Goal: Task Accomplishment & Management: Manage account settings

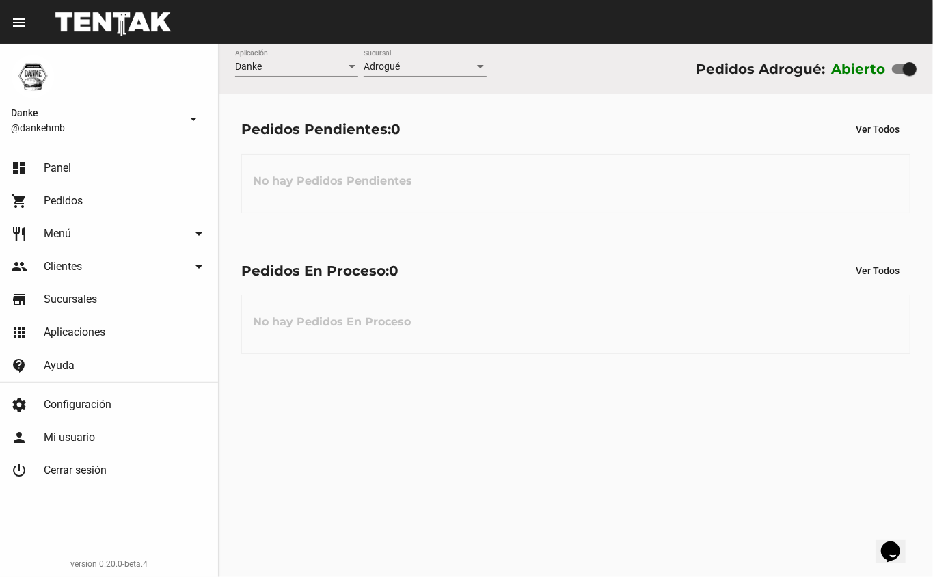
click at [465, 157] on div "No hay Pedidos Pendientes" at bounding box center [575, 183] width 669 height 59
click at [397, 266] on span "0" at bounding box center [394, 271] width 10 height 16
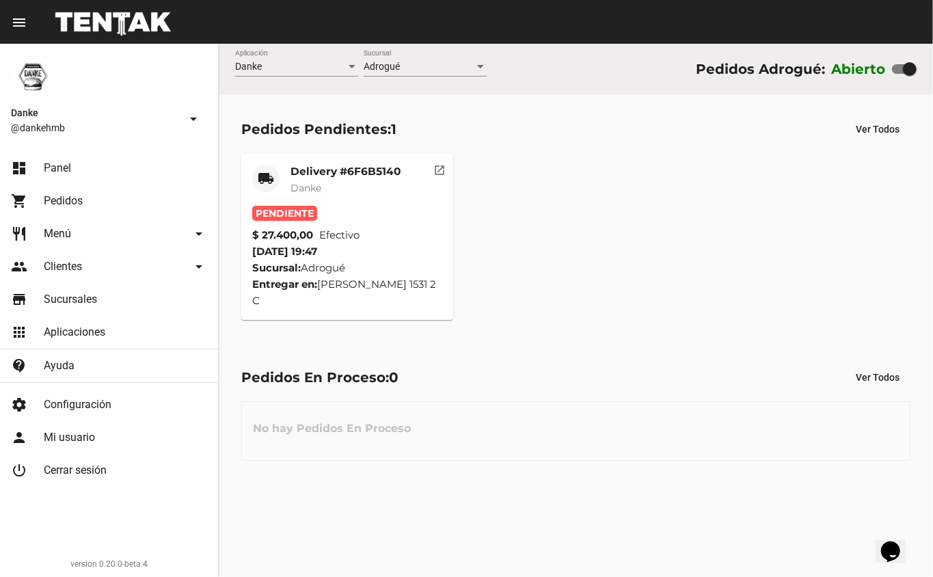
click at [343, 187] on mat-card-subtitle "Danke" at bounding box center [346, 188] width 110 height 14
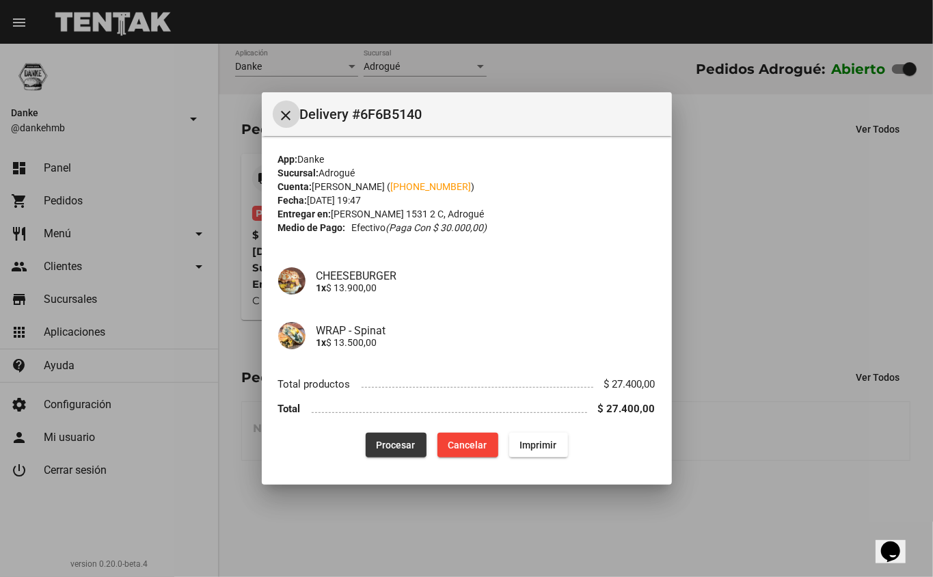
click at [392, 444] on span "Procesar" at bounding box center [396, 445] width 39 height 11
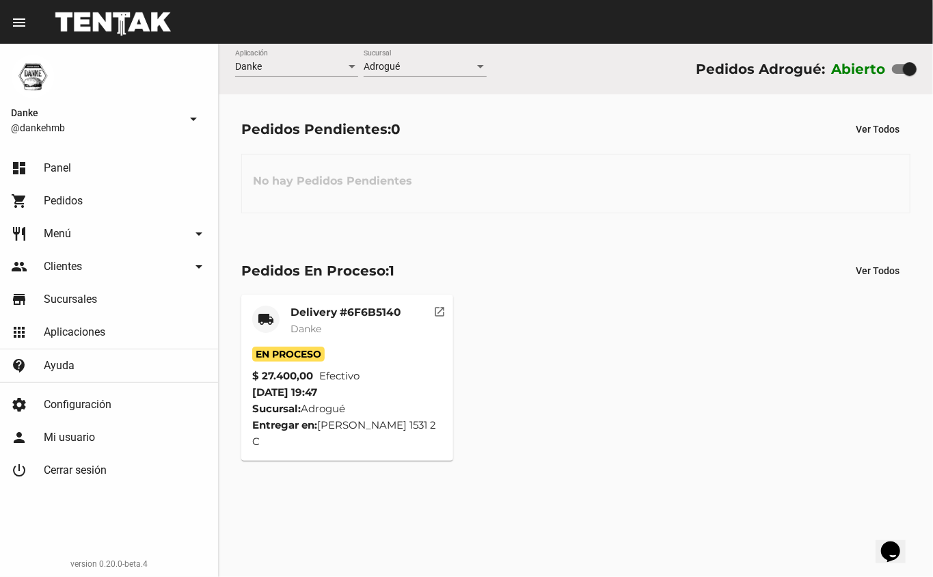
click at [335, 309] on mat-card-title "Delivery #6F6B5140" at bounding box center [346, 313] width 110 height 14
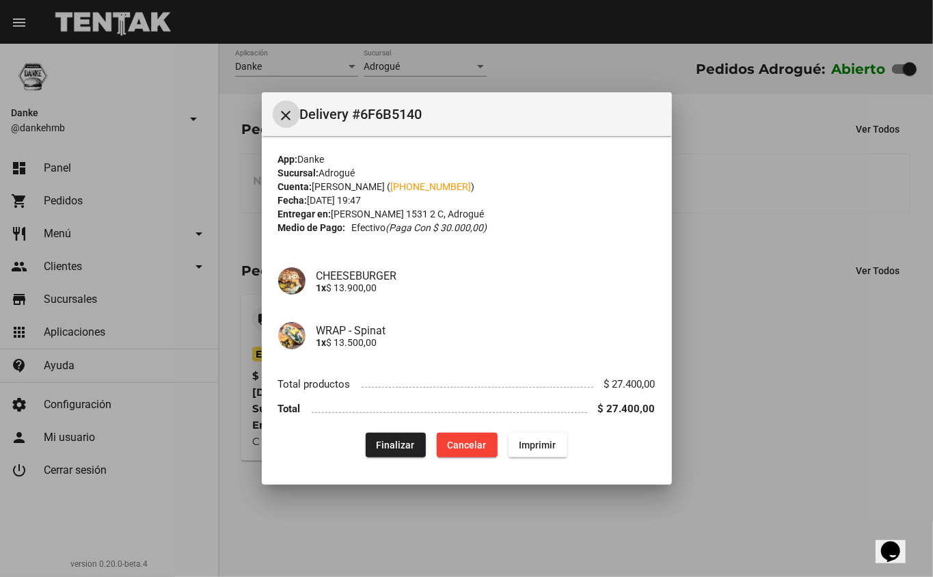
click at [397, 447] on span "Finalizar" at bounding box center [396, 445] width 38 height 11
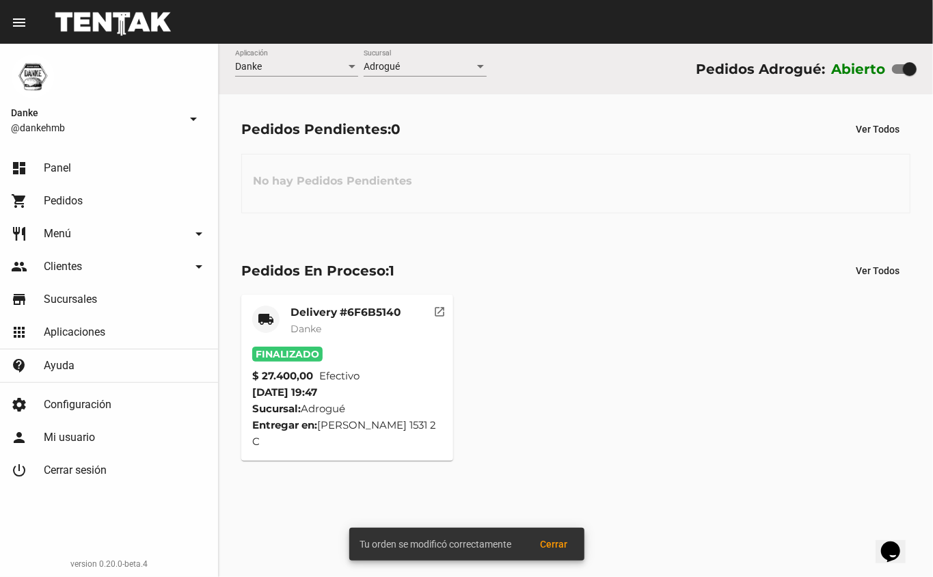
click at [291, 332] on span "Danke" at bounding box center [306, 329] width 31 height 12
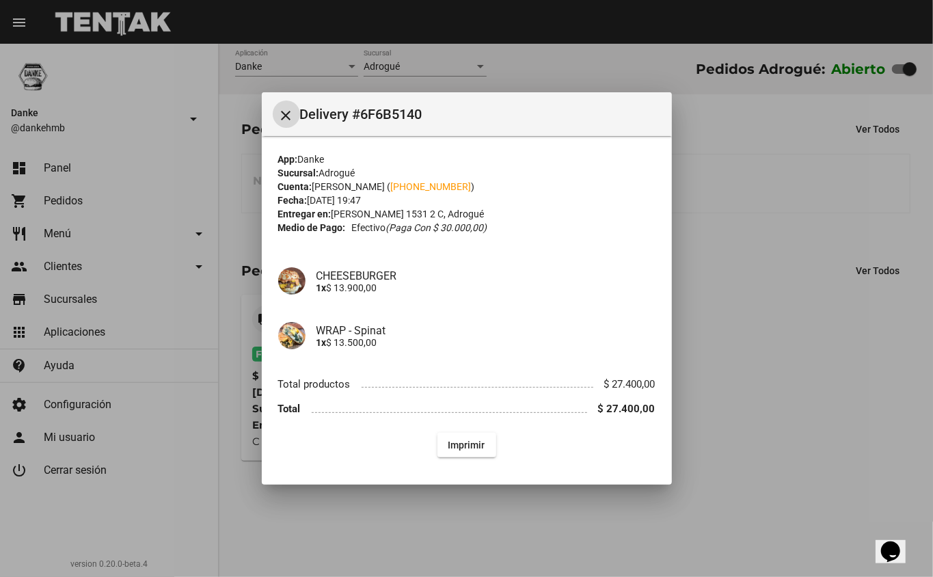
click at [845, 313] on div at bounding box center [466, 288] width 933 height 577
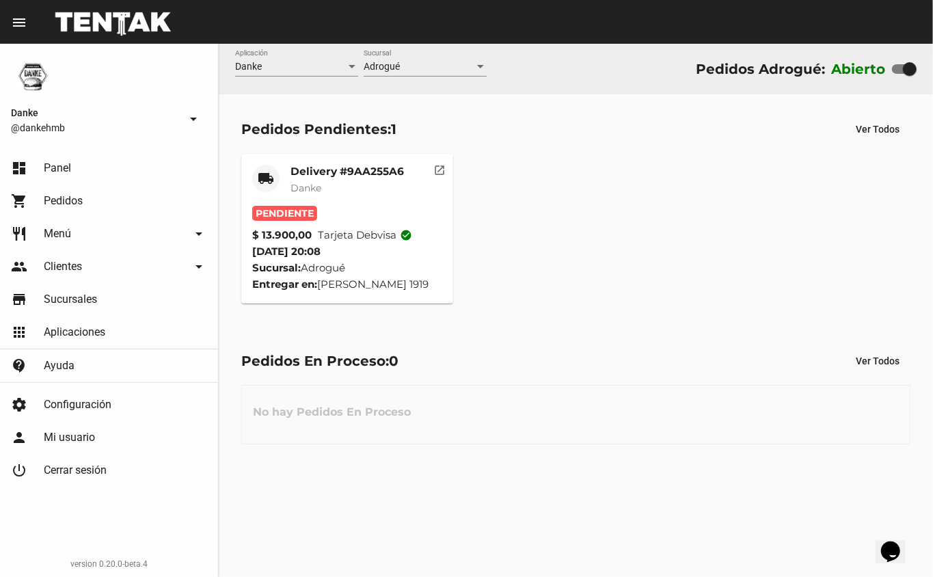
click at [356, 170] on mat-card-title "Delivery #9AA255A6" at bounding box center [347, 172] width 113 height 14
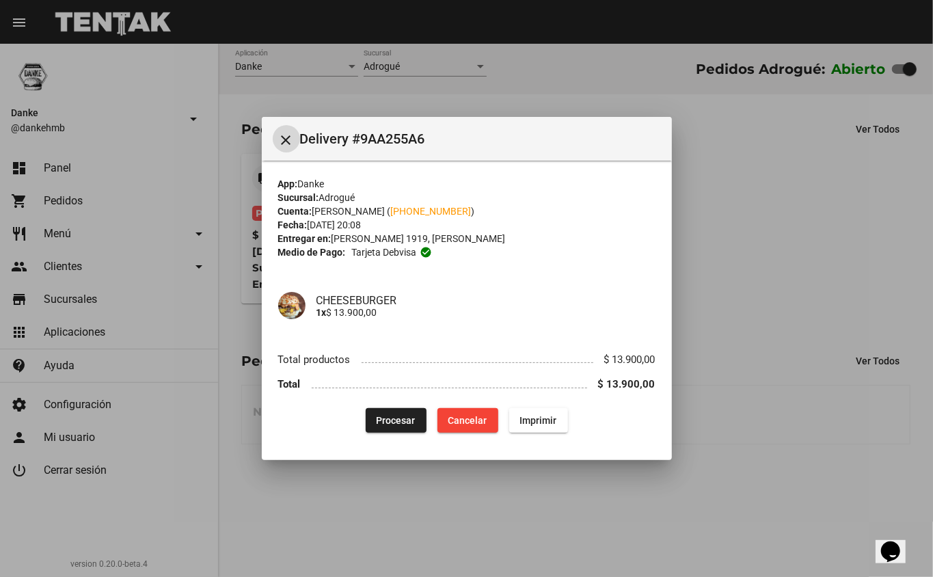
click at [388, 431] on button "Procesar" at bounding box center [396, 420] width 61 height 25
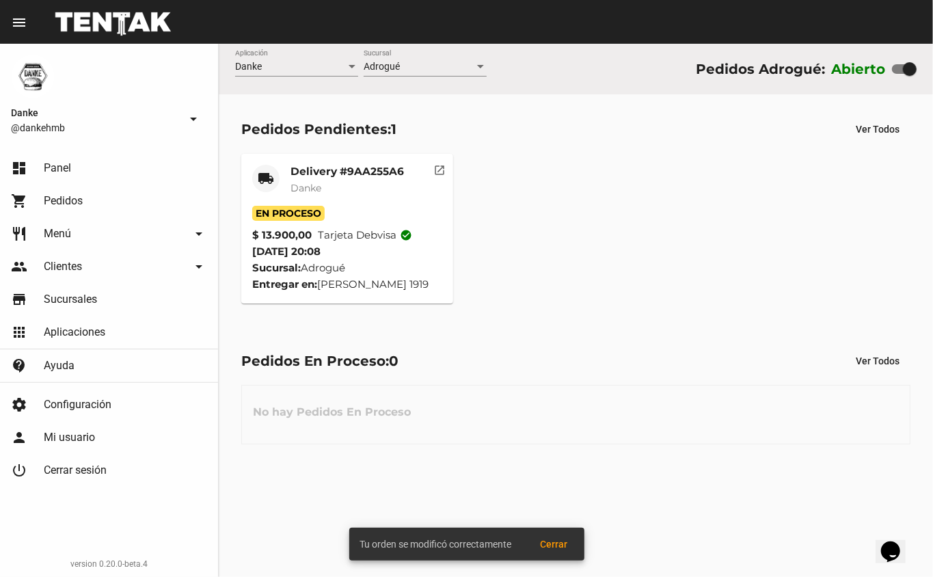
click at [336, 187] on mat-card-subtitle "Danke" at bounding box center [347, 188] width 113 height 14
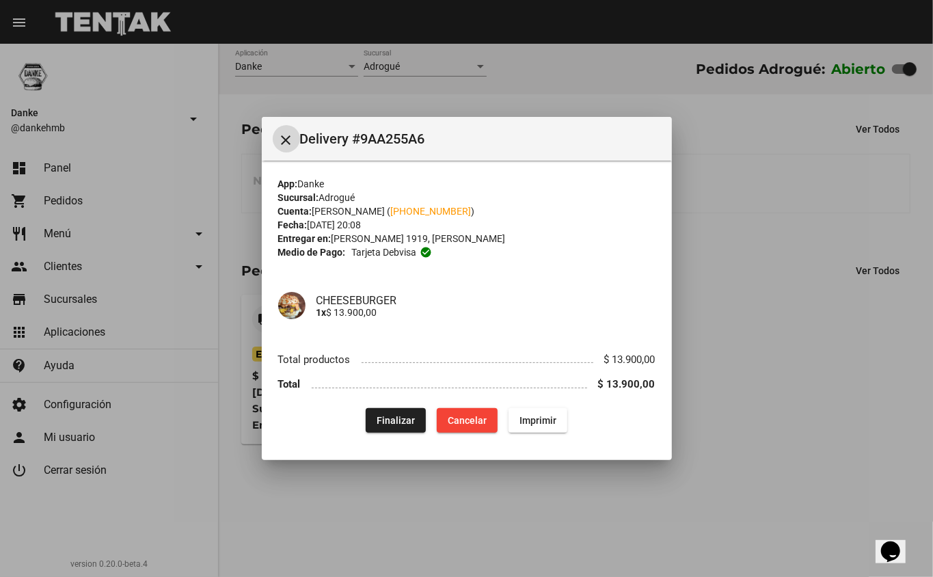
click at [457, 488] on div at bounding box center [466, 288] width 933 height 577
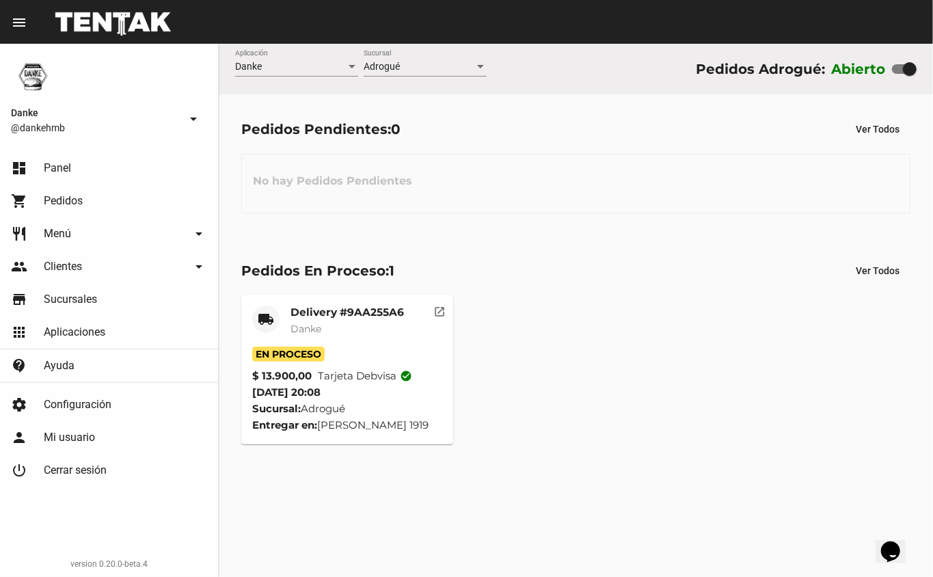
click at [346, 306] on mat-card-title "Delivery #9AA255A6" at bounding box center [347, 313] width 113 height 14
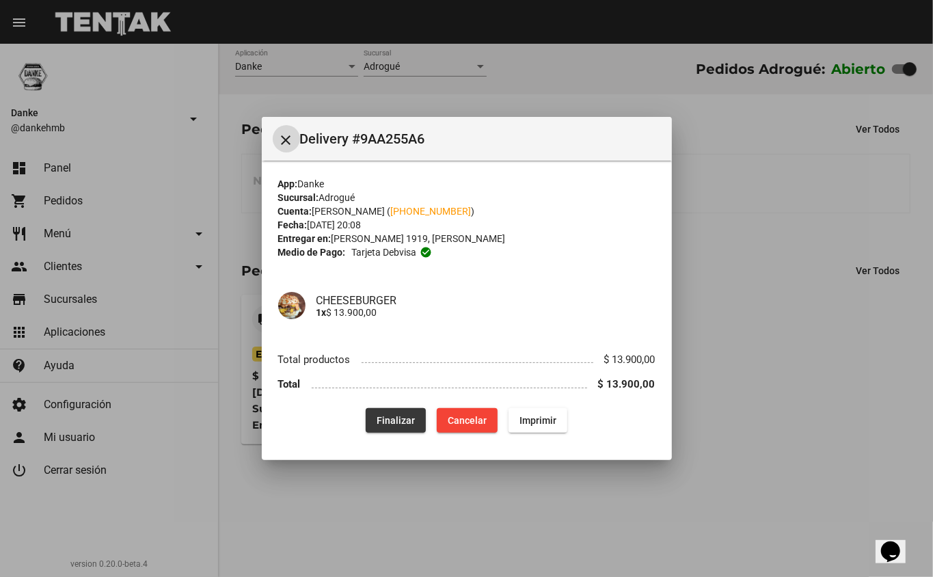
click at [392, 420] on span "Finalizar" at bounding box center [396, 420] width 38 height 11
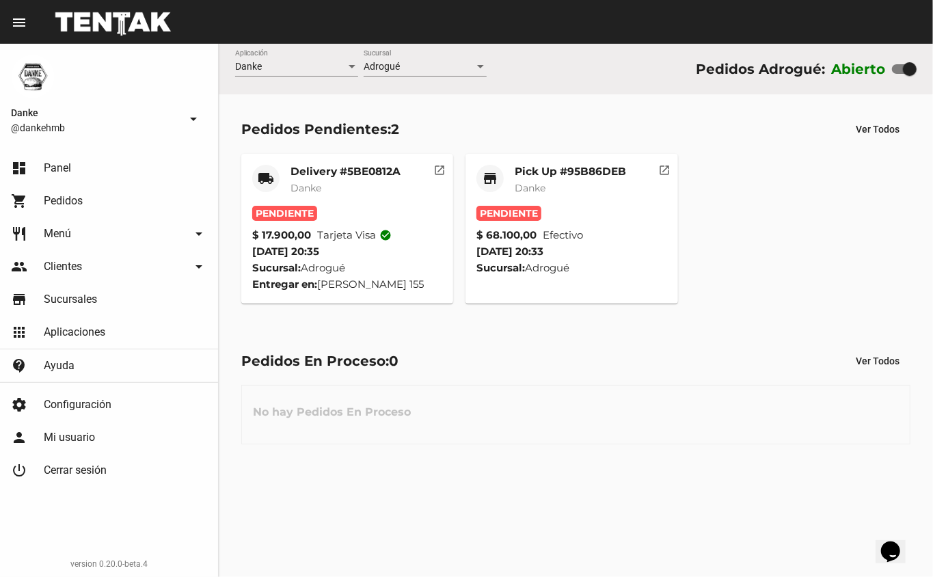
click at [567, 172] on mat-card-title "Pick Up #95B86DEB" at bounding box center [570, 172] width 111 height 14
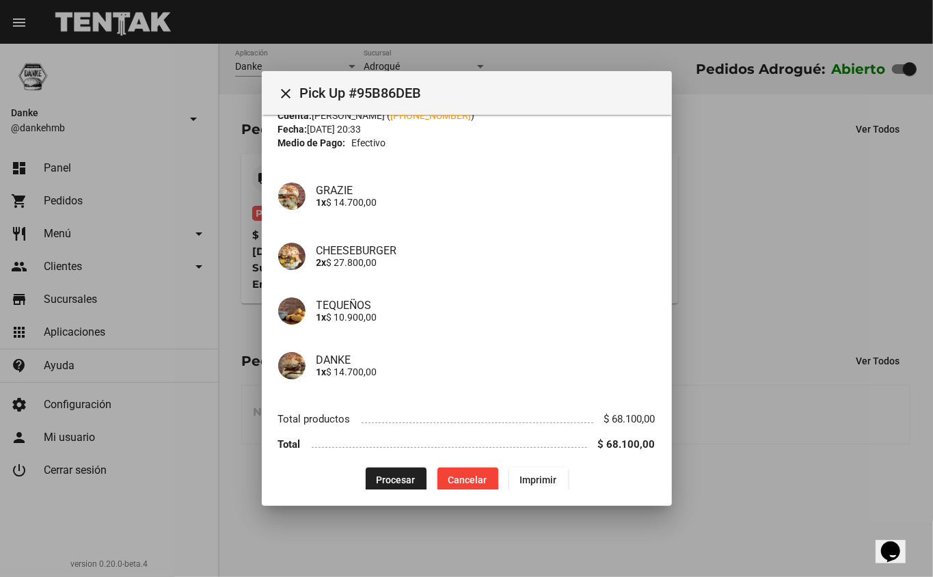
scroll to position [64, 0]
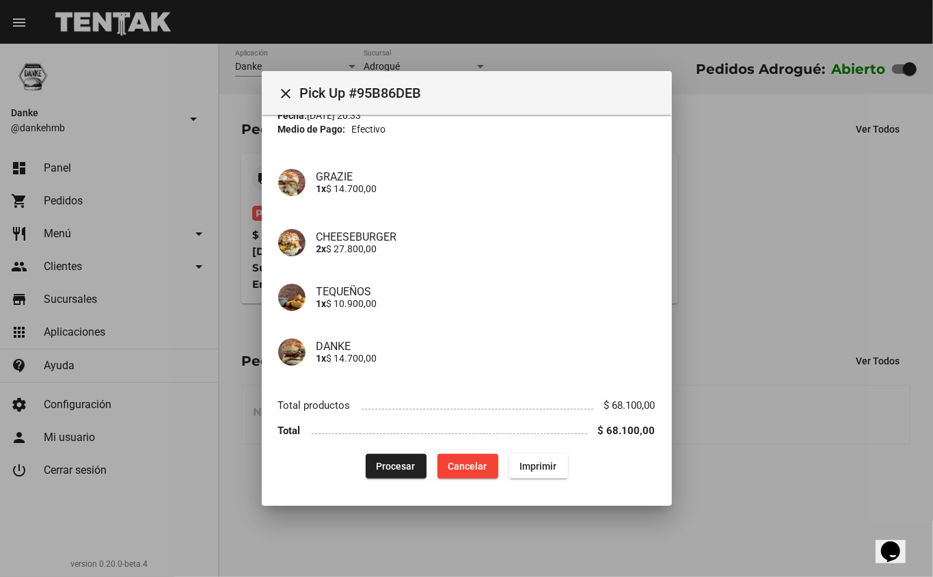
click at [399, 465] on span "Procesar" at bounding box center [396, 466] width 39 height 11
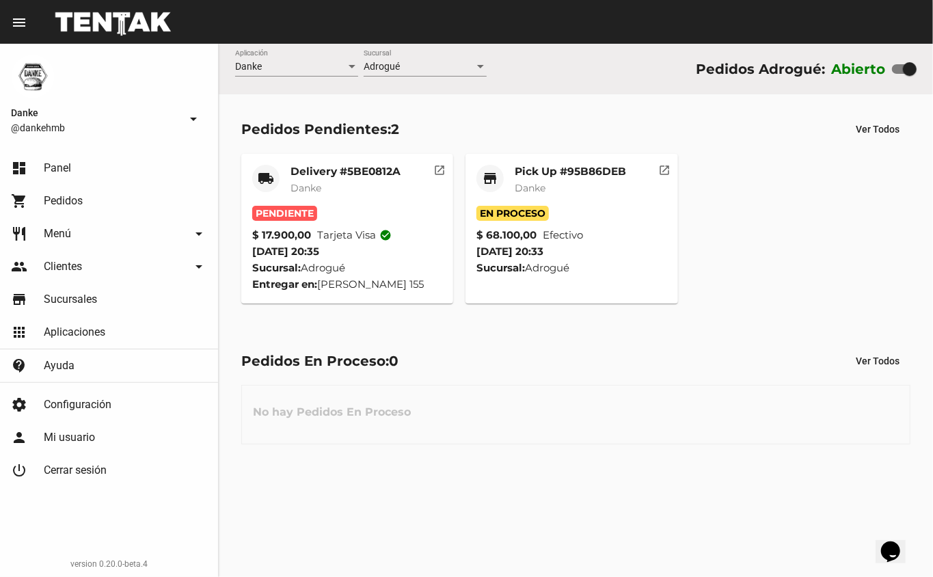
click at [312, 193] on span "Danke" at bounding box center [306, 188] width 31 height 12
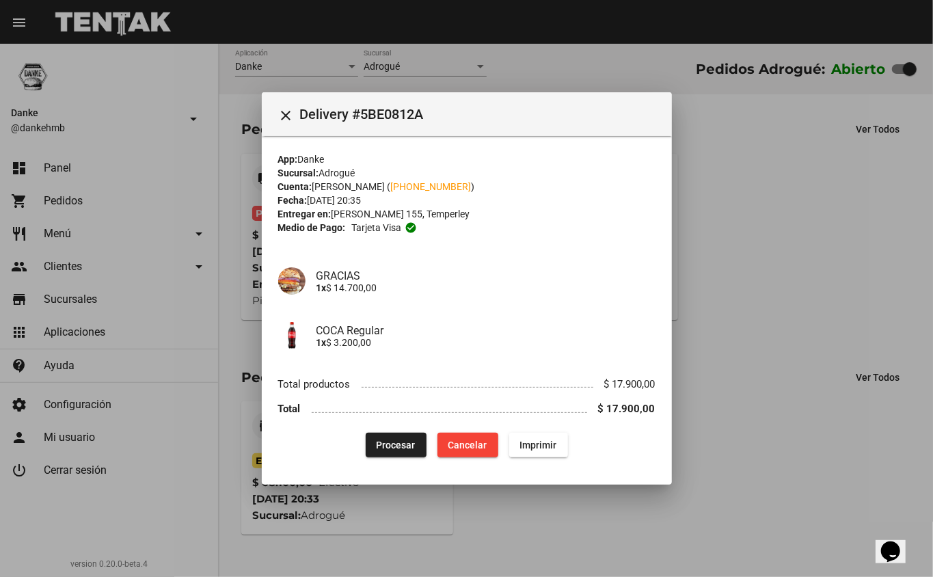
click at [398, 436] on button "Procesar" at bounding box center [396, 445] width 61 height 25
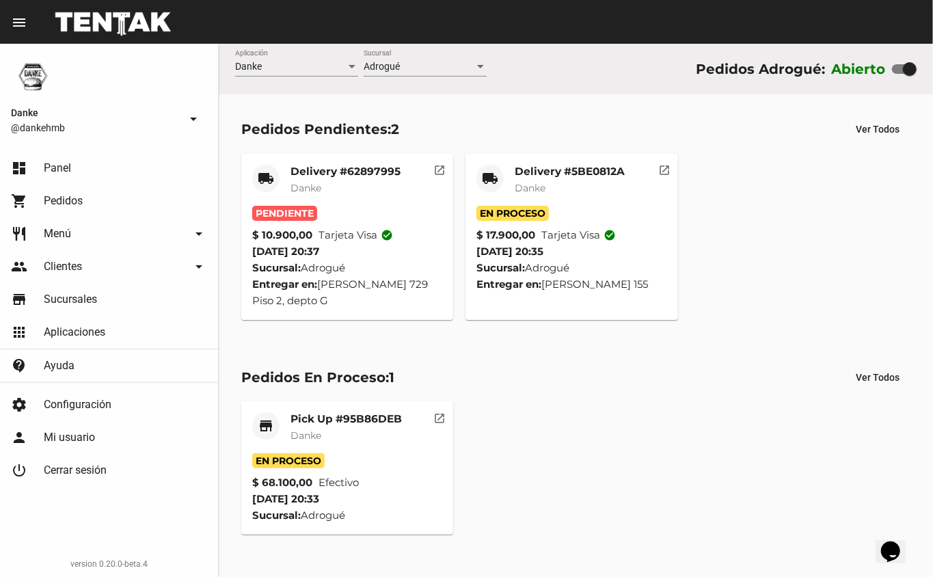
click at [365, 187] on mat-card-subtitle "Danke" at bounding box center [346, 188] width 110 height 14
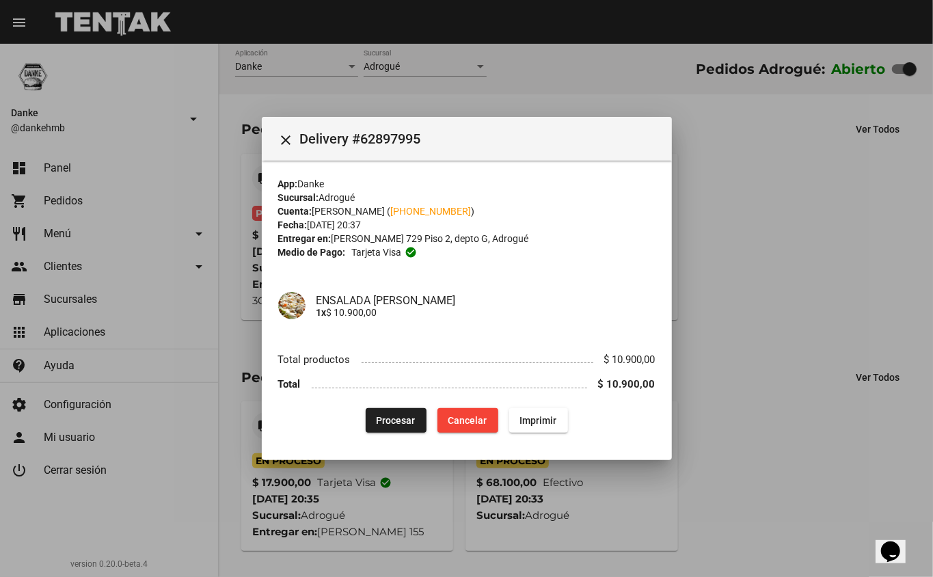
click at [383, 417] on span "Procesar" at bounding box center [396, 420] width 39 height 11
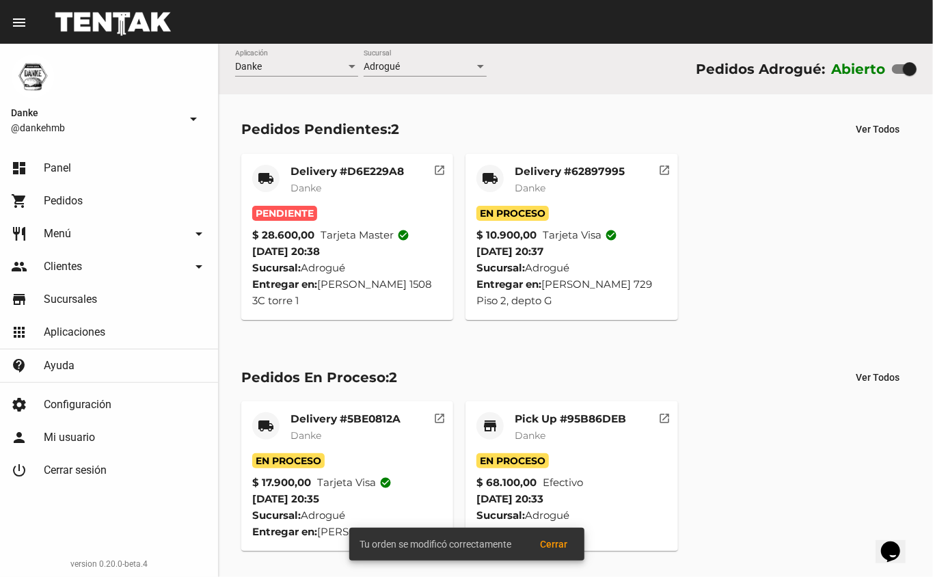
click at [312, 193] on span "Danke" at bounding box center [306, 188] width 31 height 12
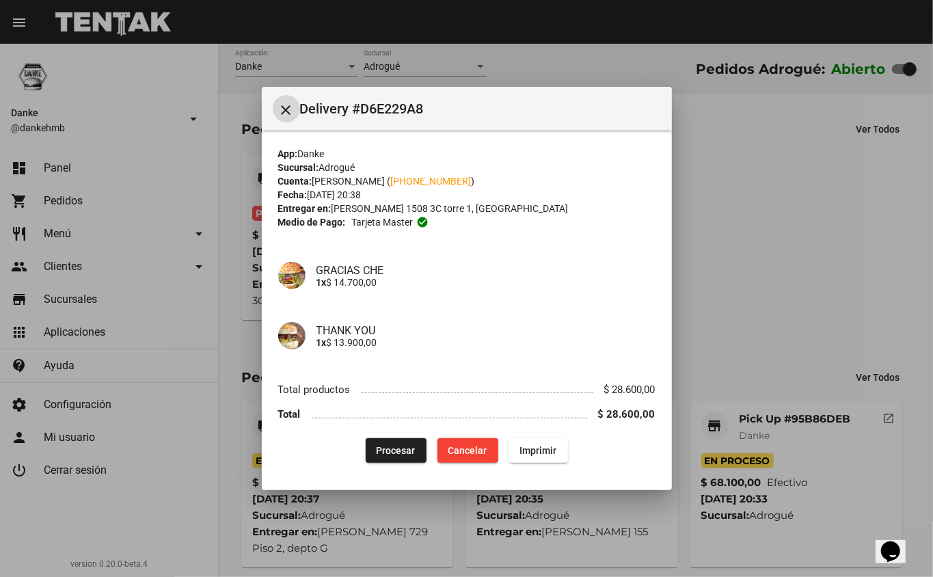
click at [383, 442] on button "Procesar" at bounding box center [396, 450] width 61 height 25
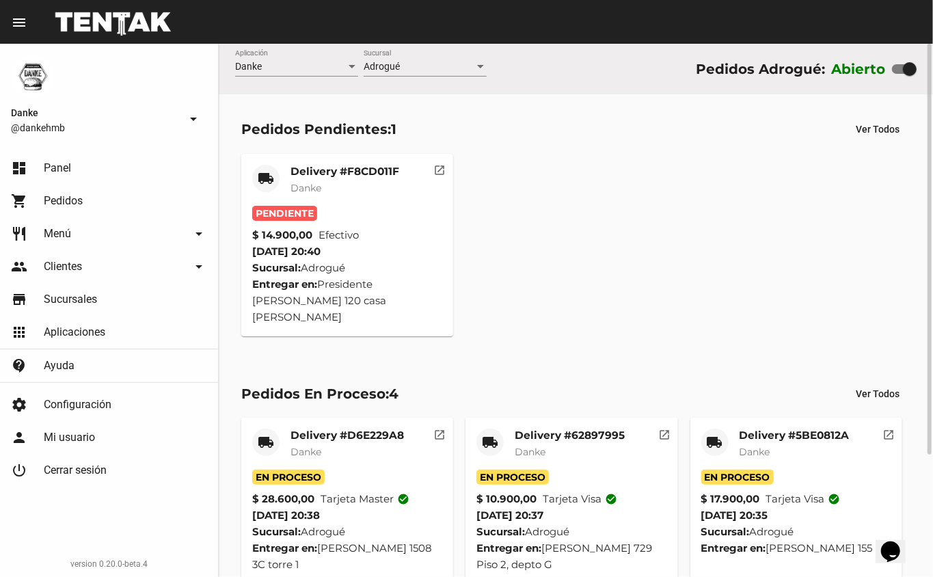
click at [299, 196] on div "Delivery #F8CD011F Danke" at bounding box center [345, 185] width 109 height 41
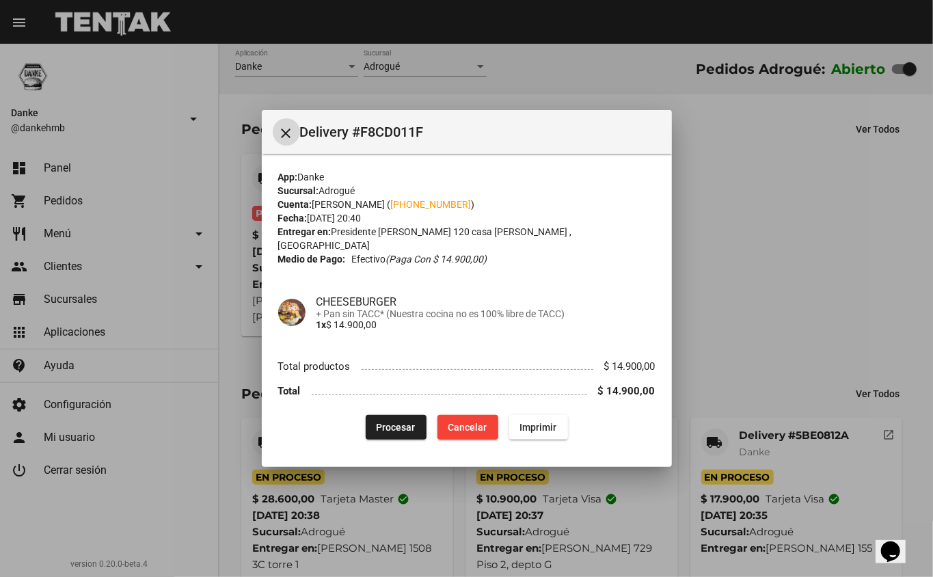
click at [367, 419] on button "Procesar" at bounding box center [396, 427] width 61 height 25
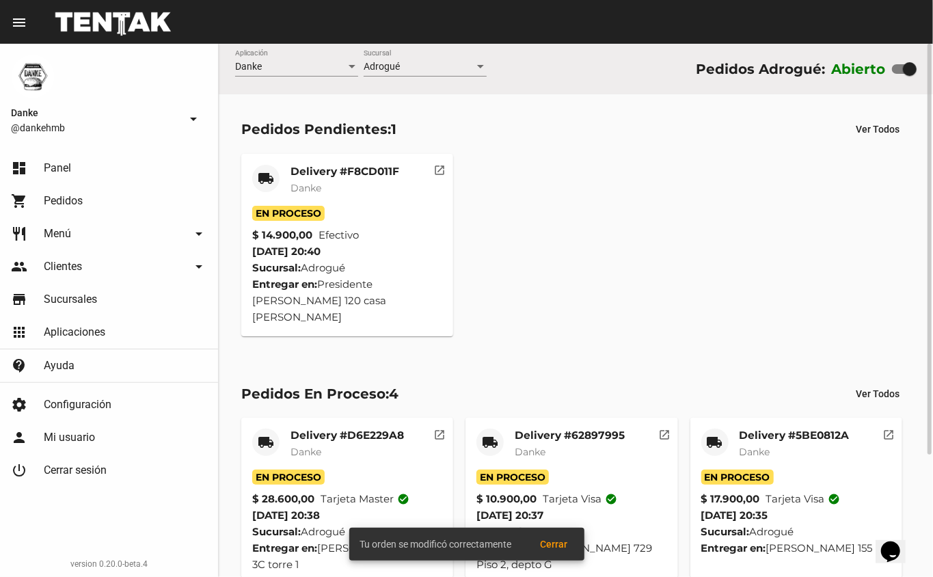
click at [298, 191] on span "Danke" at bounding box center [306, 188] width 31 height 12
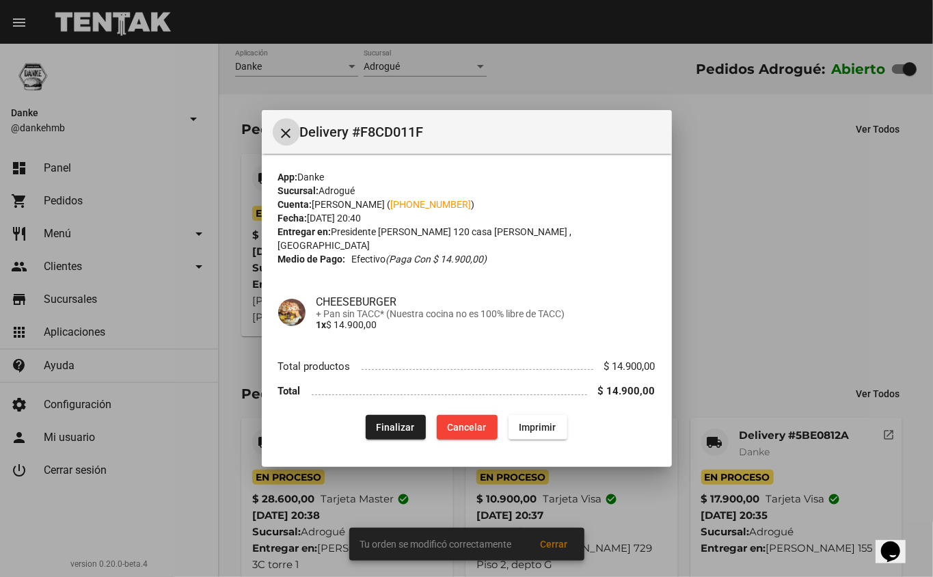
click at [742, 249] on div at bounding box center [466, 288] width 933 height 577
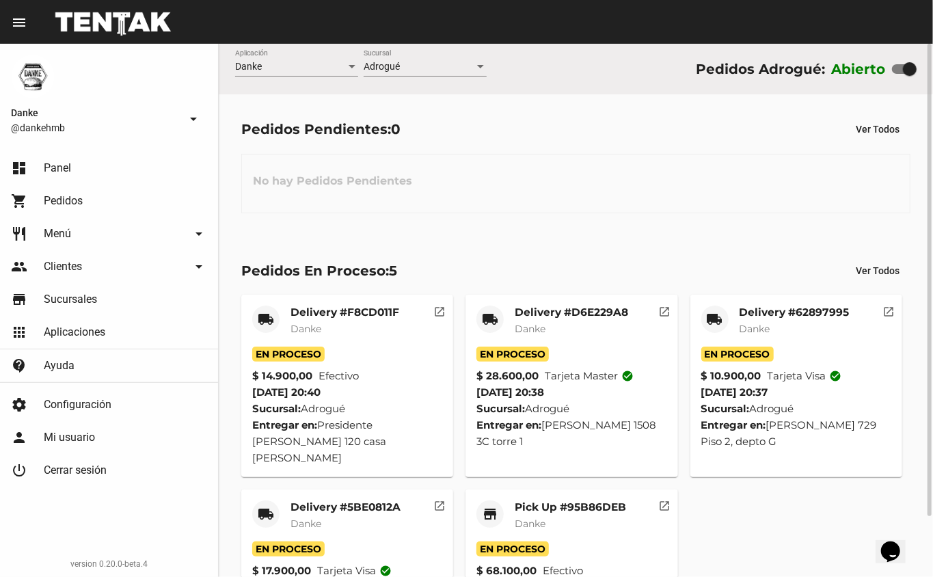
click at [520, 518] on span "Danke" at bounding box center [530, 524] width 31 height 12
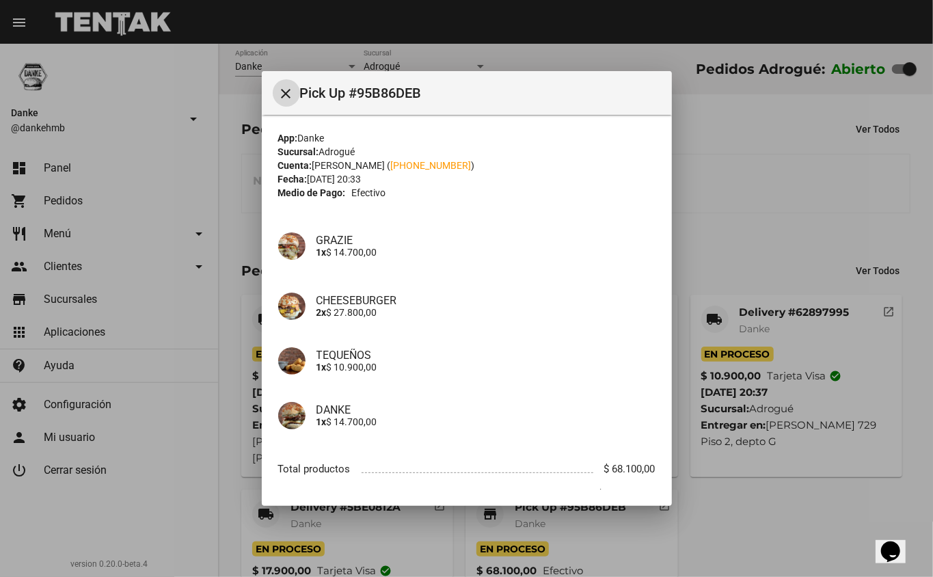
click at [756, 454] on div at bounding box center [466, 288] width 933 height 577
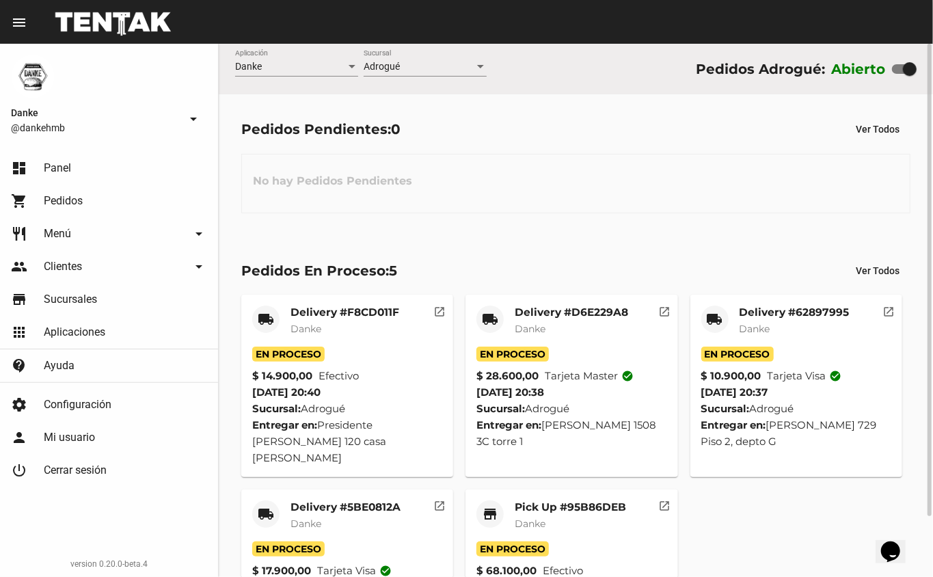
click at [537, 500] on mat-card-title "Pick Up #95B86DEB" at bounding box center [570, 507] width 111 height 14
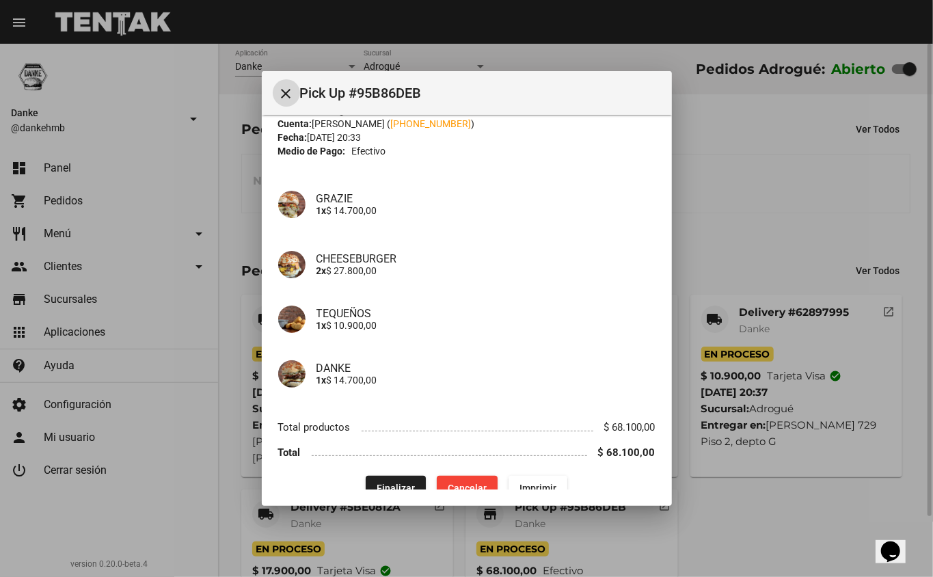
scroll to position [64, 0]
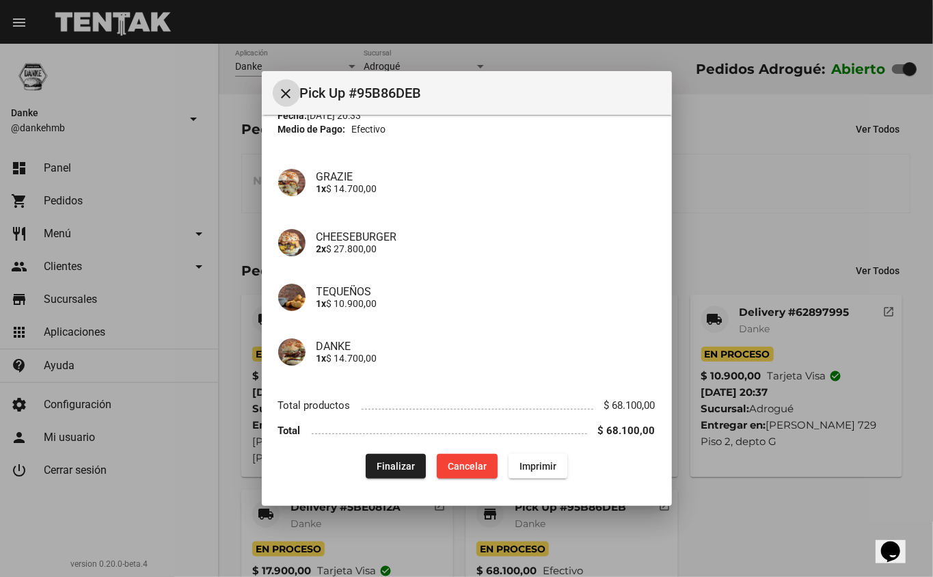
click at [390, 461] on span "Finalizar" at bounding box center [396, 466] width 38 height 11
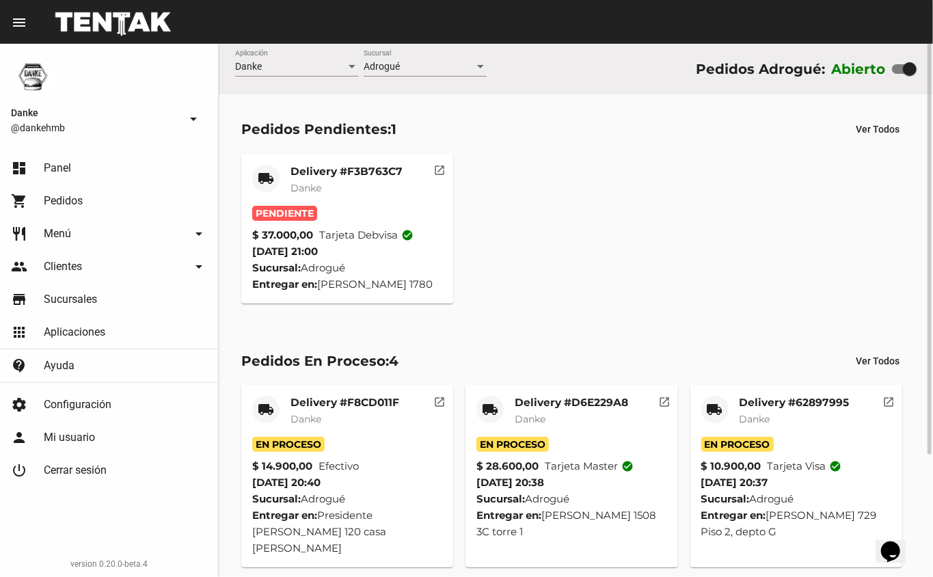
click at [337, 182] on mat-card-subtitle "Danke" at bounding box center [347, 188] width 112 height 14
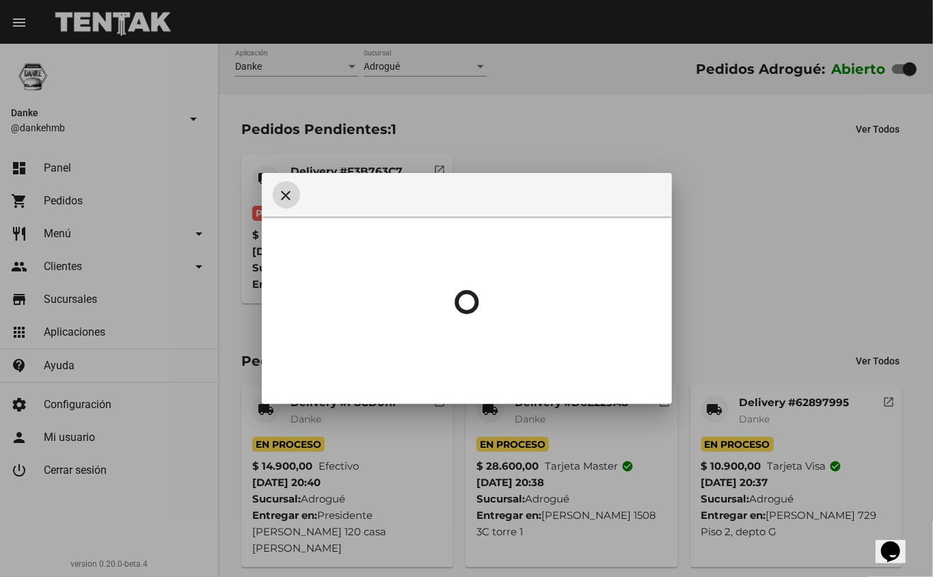
click at [331, 174] on mat-toolbar "close" at bounding box center [467, 195] width 410 height 44
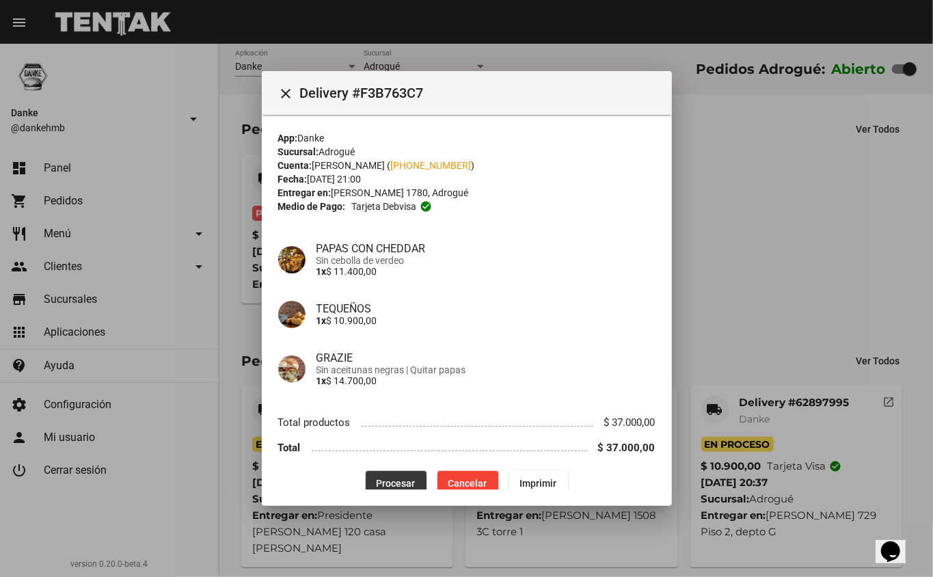
click at [378, 478] on span "Procesar" at bounding box center [396, 483] width 39 height 11
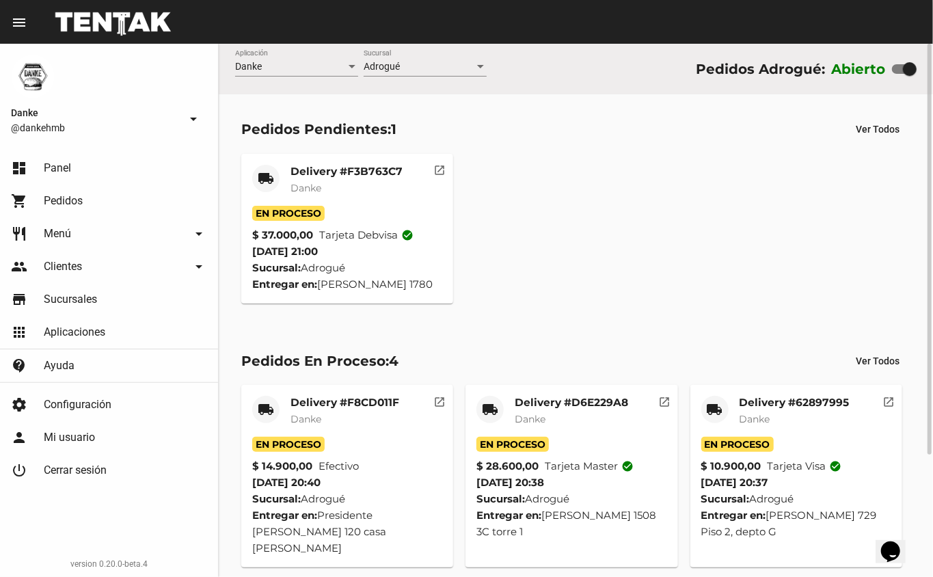
click at [318, 174] on mat-card-title "Delivery #F3B763C7" at bounding box center [347, 172] width 112 height 14
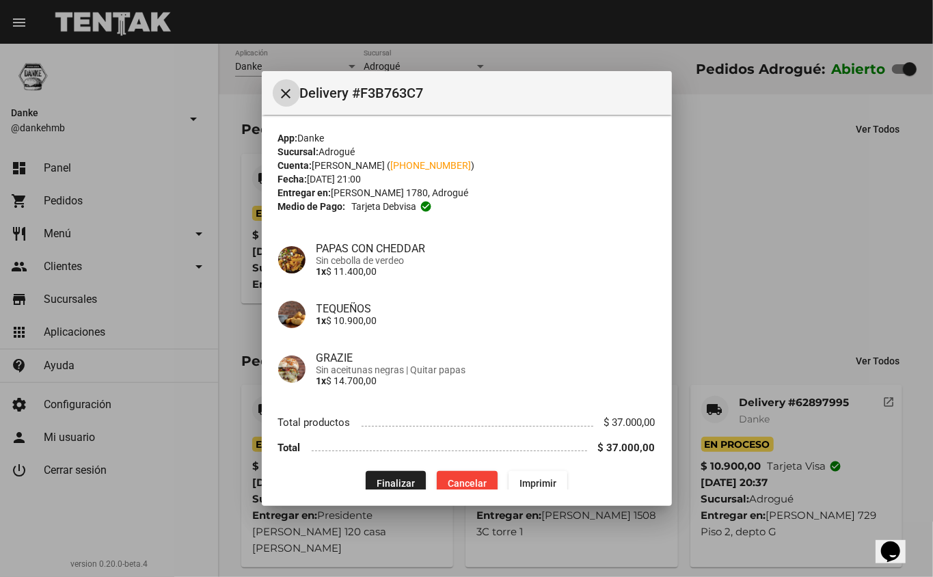
click at [737, 338] on div at bounding box center [466, 288] width 933 height 577
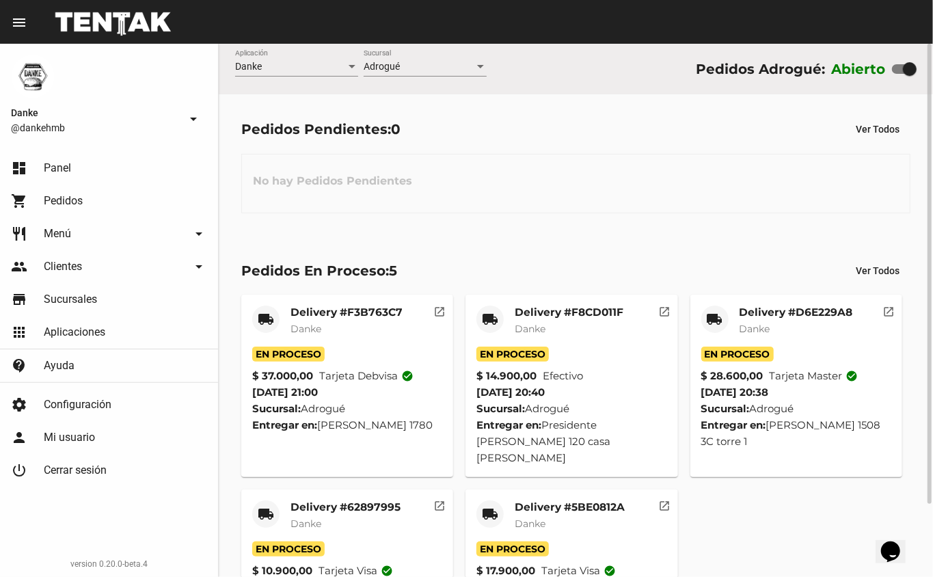
click at [616, 500] on mat-card-title "Delivery #5BE0812A" at bounding box center [570, 507] width 110 height 14
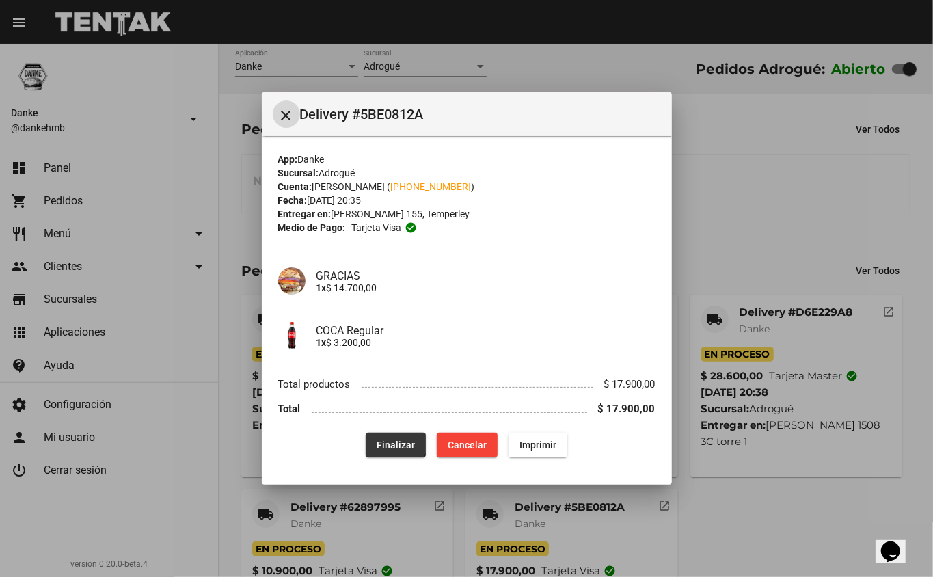
click at [392, 440] on span "Finalizar" at bounding box center [396, 445] width 38 height 11
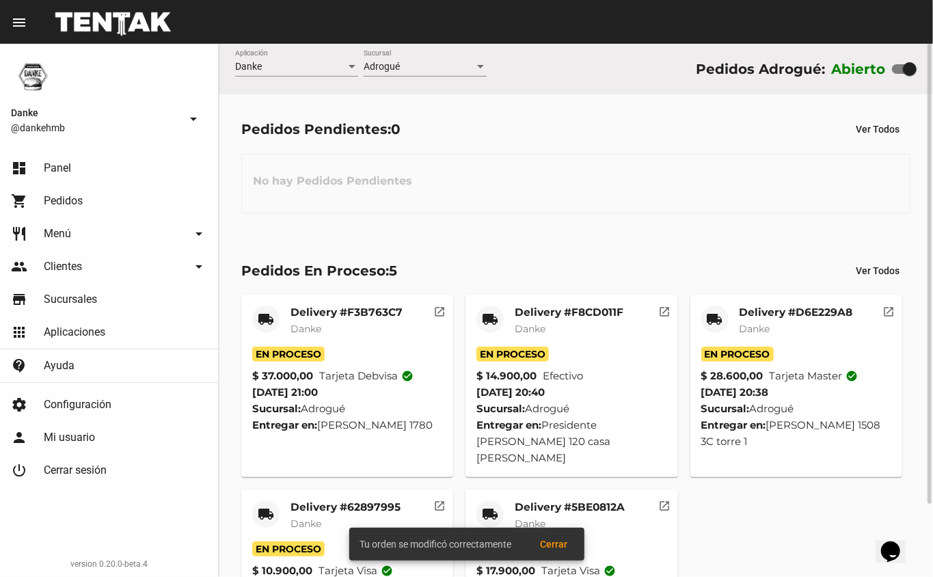
click at [583, 332] on mat-card-subtitle "Danke" at bounding box center [569, 329] width 109 height 14
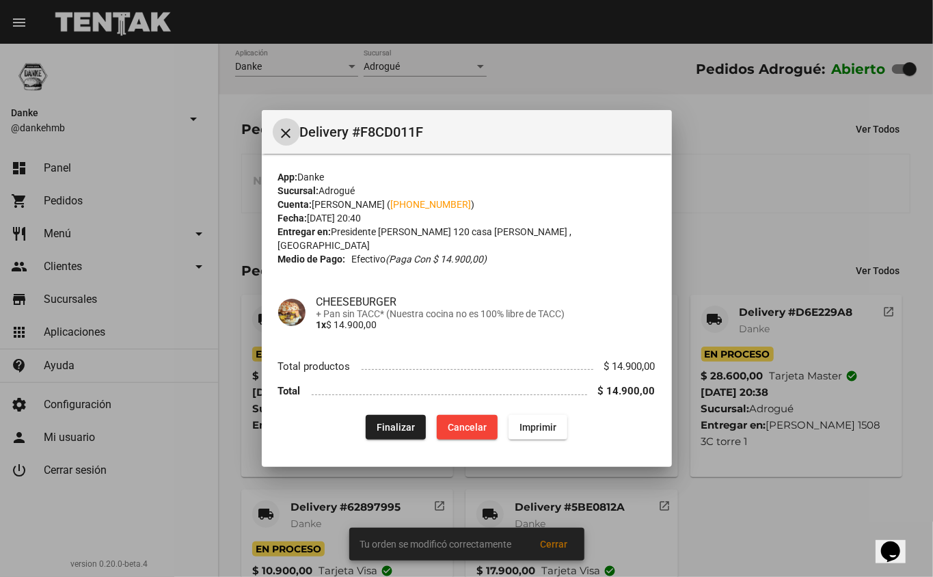
click at [390, 447] on mat-dialog-container "close Delivery #F8CD011F App: Danke Sucursal: Adrogué Cuenta: vicente della Pao…" at bounding box center [467, 288] width 410 height 357
click at [401, 422] on span "Finalizar" at bounding box center [396, 427] width 38 height 11
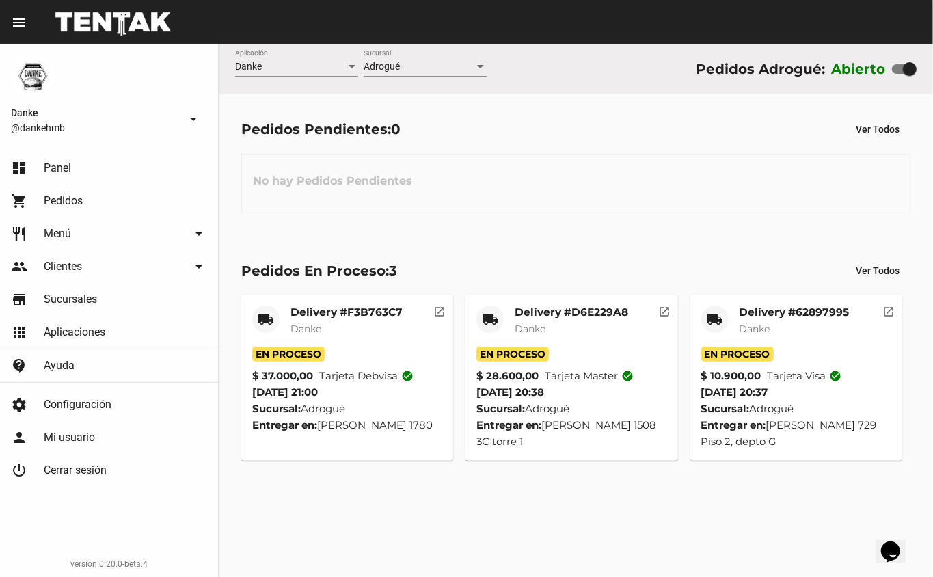
click at [600, 132] on div "Pedidos Pendientes: 0 Ver Todos" at bounding box center [575, 129] width 669 height 25
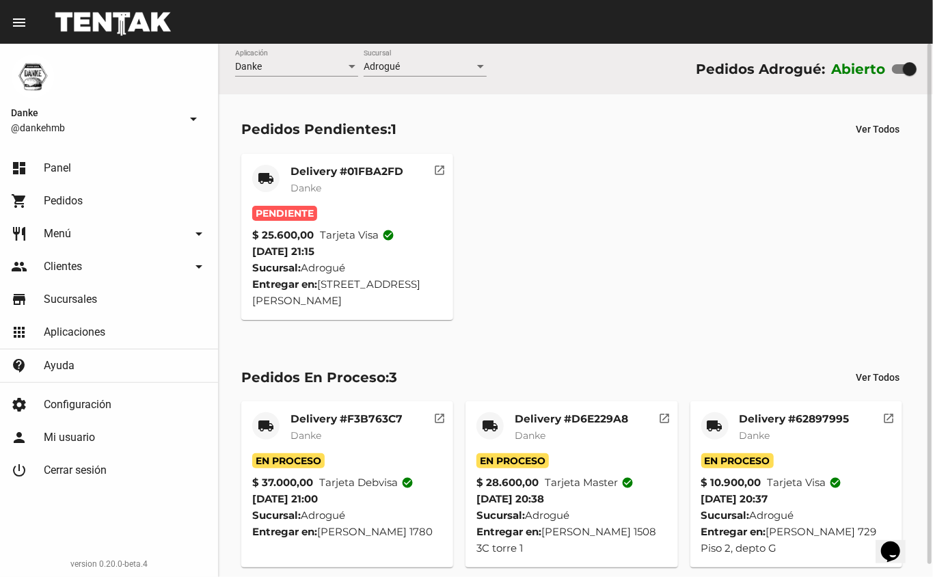
click at [319, 202] on div "Delivery #01FBA2FD Danke" at bounding box center [347, 185] width 113 height 41
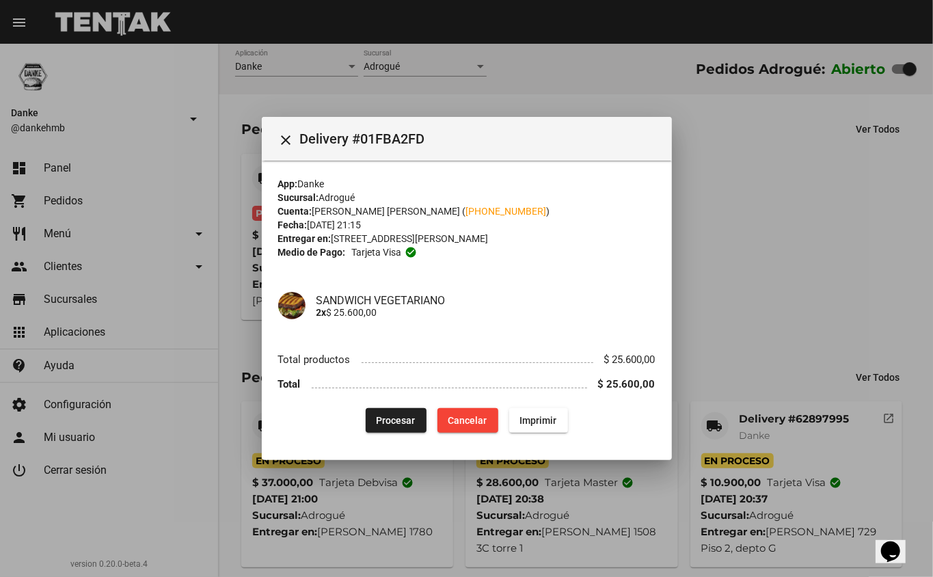
click at [389, 431] on button "Procesar" at bounding box center [396, 420] width 61 height 25
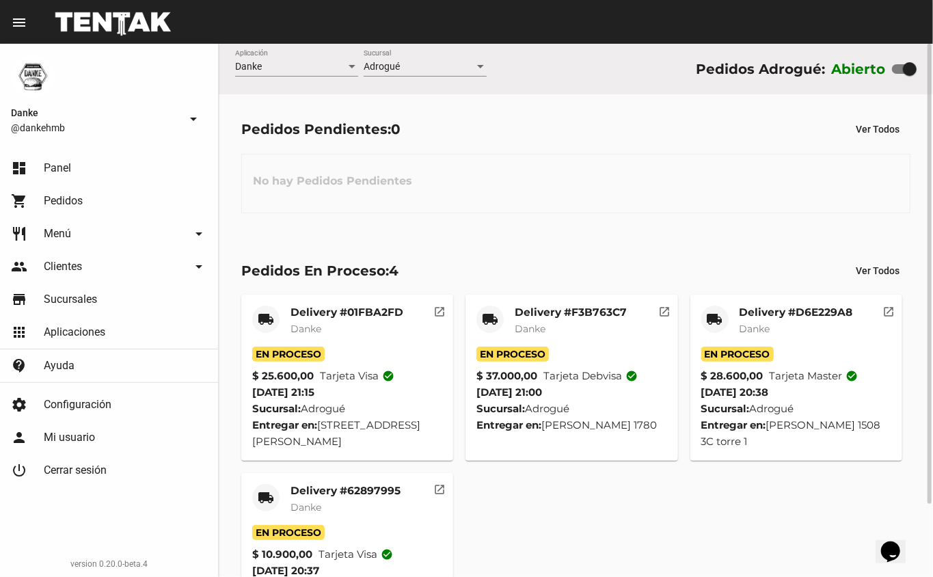
click at [312, 503] on span "Danke" at bounding box center [306, 507] width 31 height 12
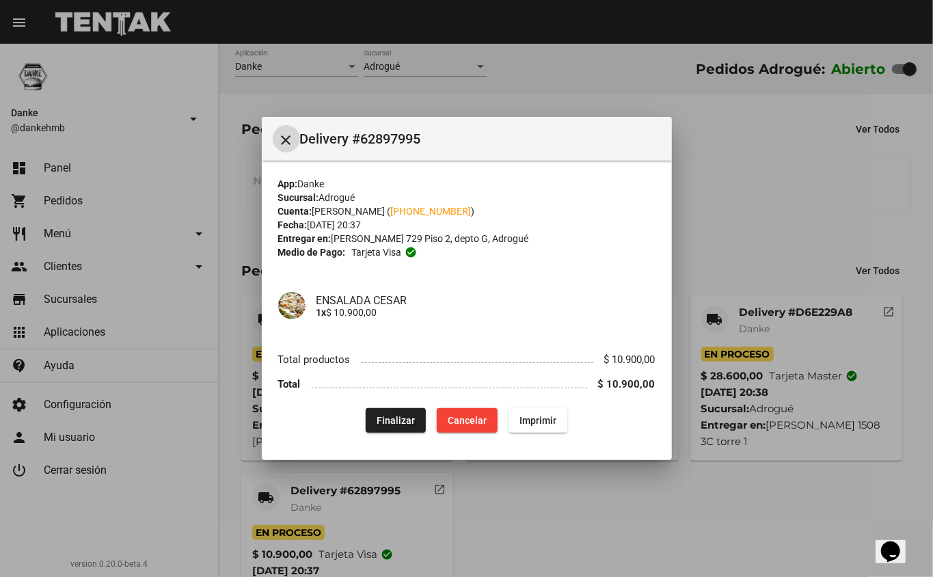
click at [394, 427] on button "Finalizar" at bounding box center [396, 420] width 60 height 25
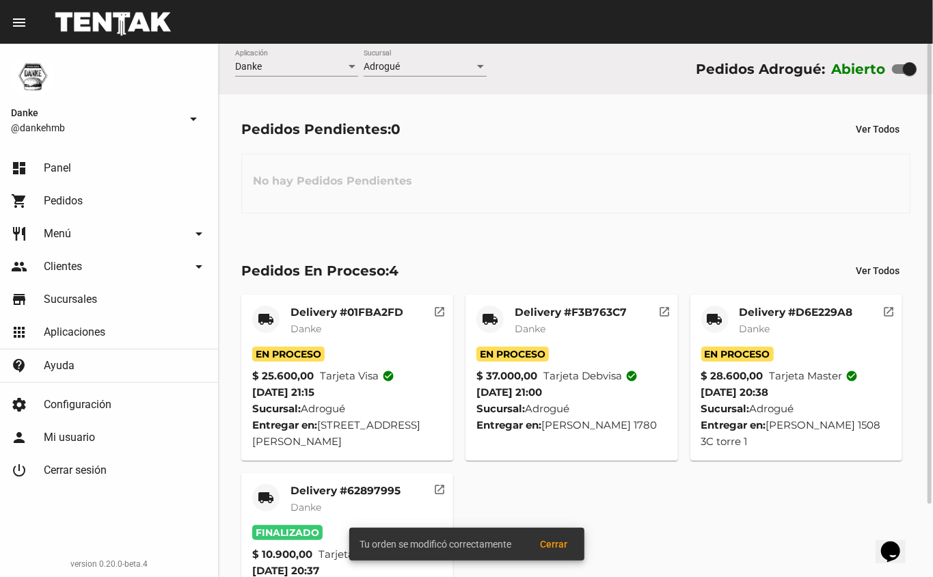
click at [782, 328] on mat-card-subtitle "Danke" at bounding box center [796, 329] width 113 height 14
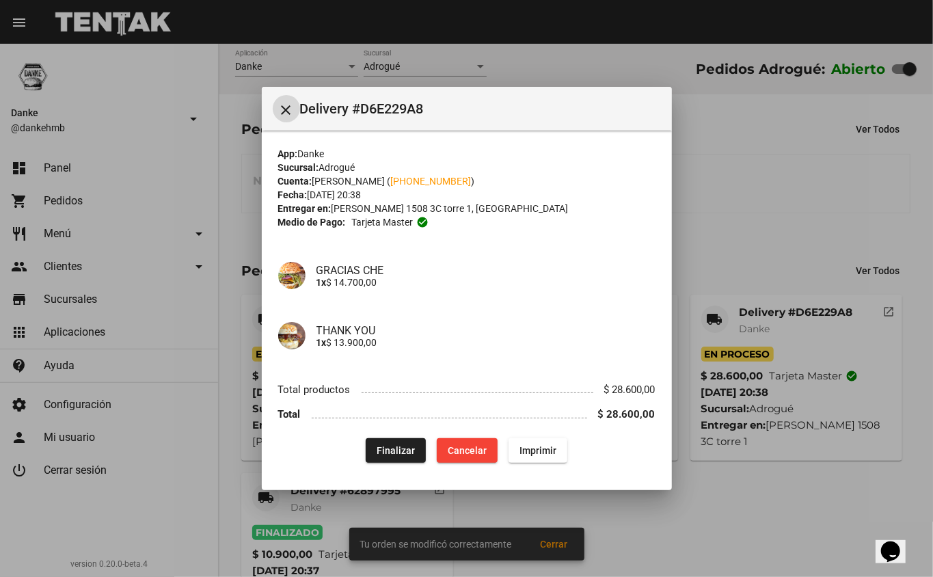
click at [392, 454] on span "Finalizar" at bounding box center [396, 450] width 38 height 11
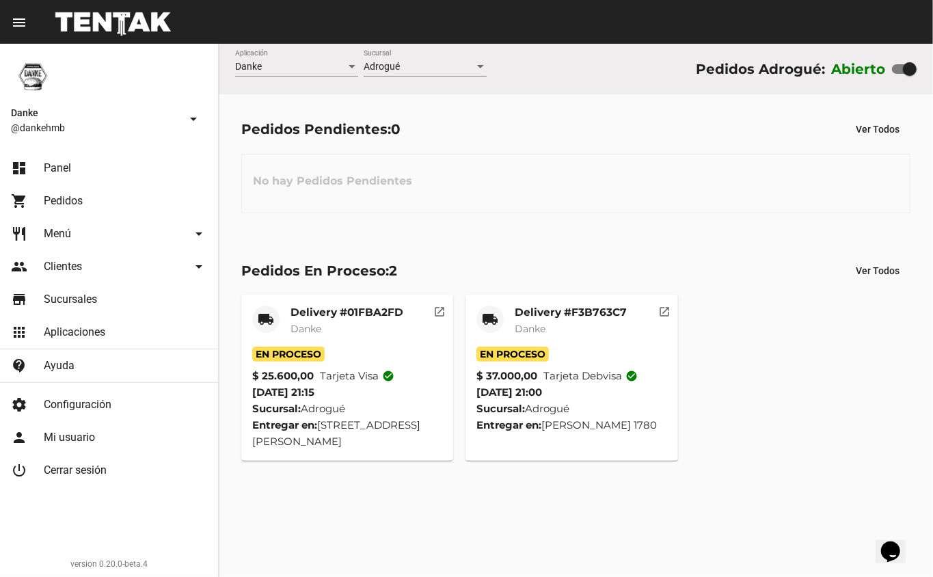
click at [455, 187] on div "No hay Pedidos Pendientes" at bounding box center [575, 183] width 669 height 59
click at [94, 200] on link "shopping_cart Pedidos" at bounding box center [109, 201] width 218 height 33
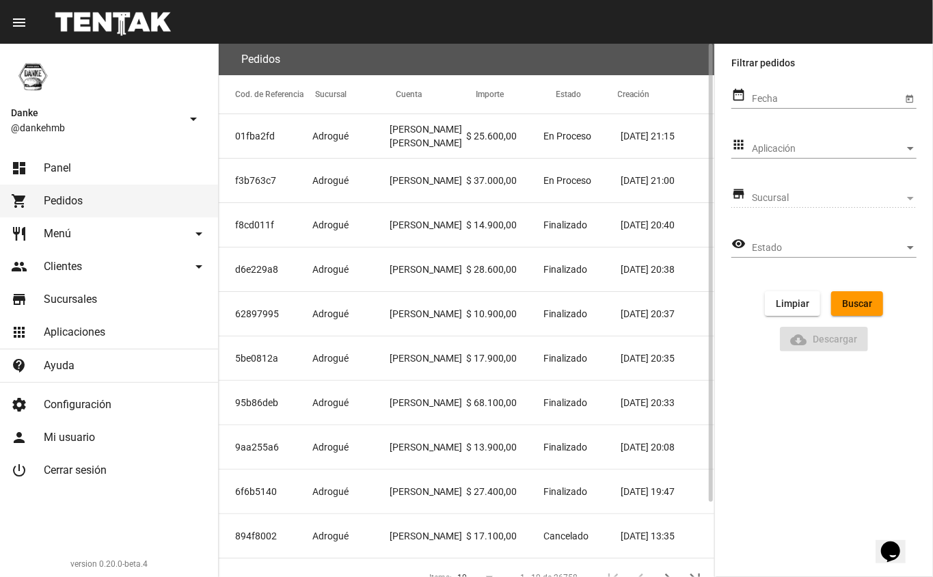
click at [485, 260] on mat-cell "$ 28.600,00" at bounding box center [504, 269] width 77 height 44
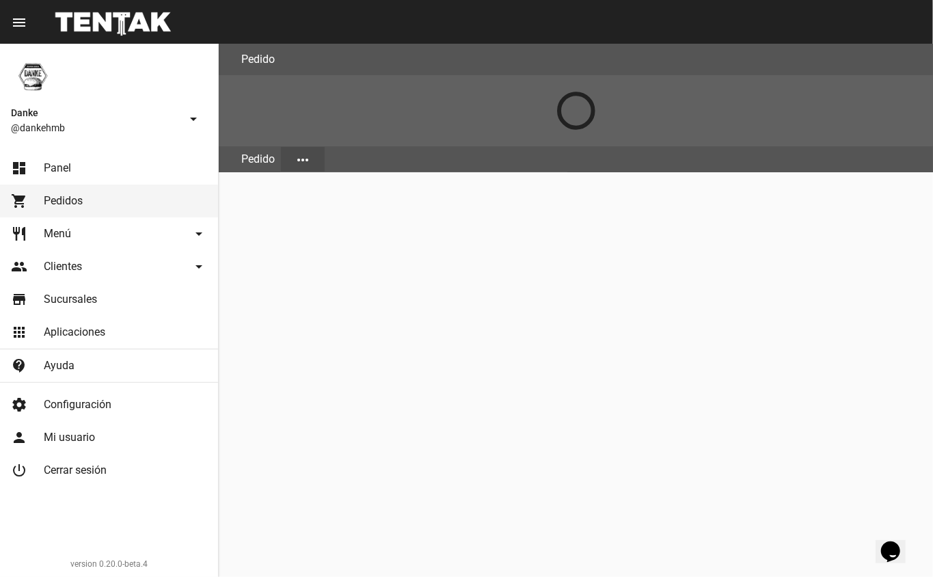
click at [291, 346] on div "Pedido Pedido more_horiz" at bounding box center [576, 310] width 714 height 533
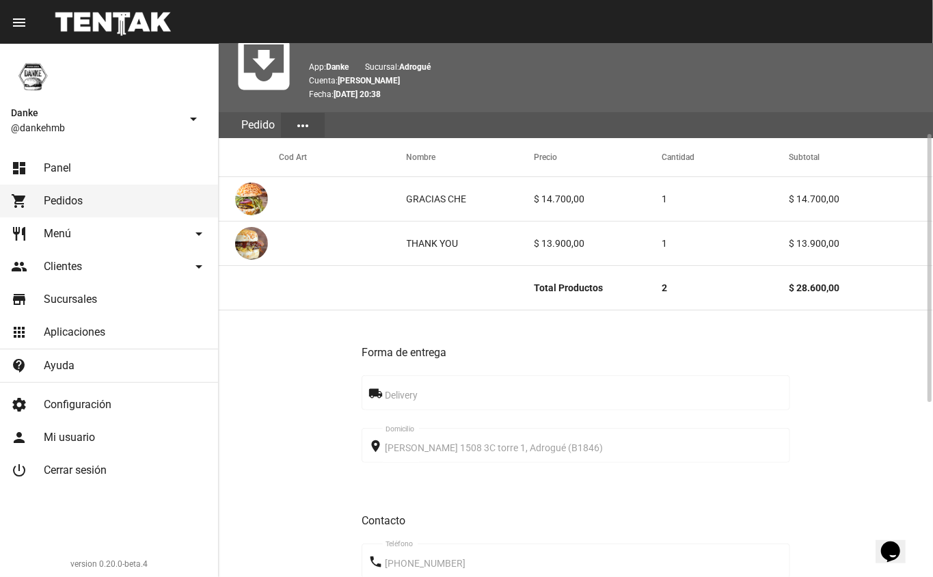
scroll to position [19, 0]
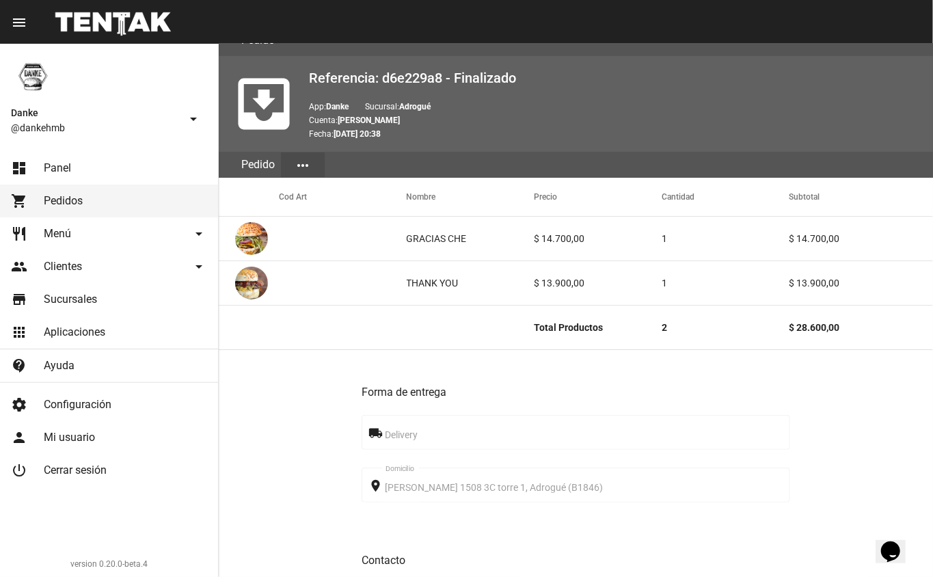
click at [157, 200] on link "shopping_cart Pedidos" at bounding box center [109, 201] width 218 height 33
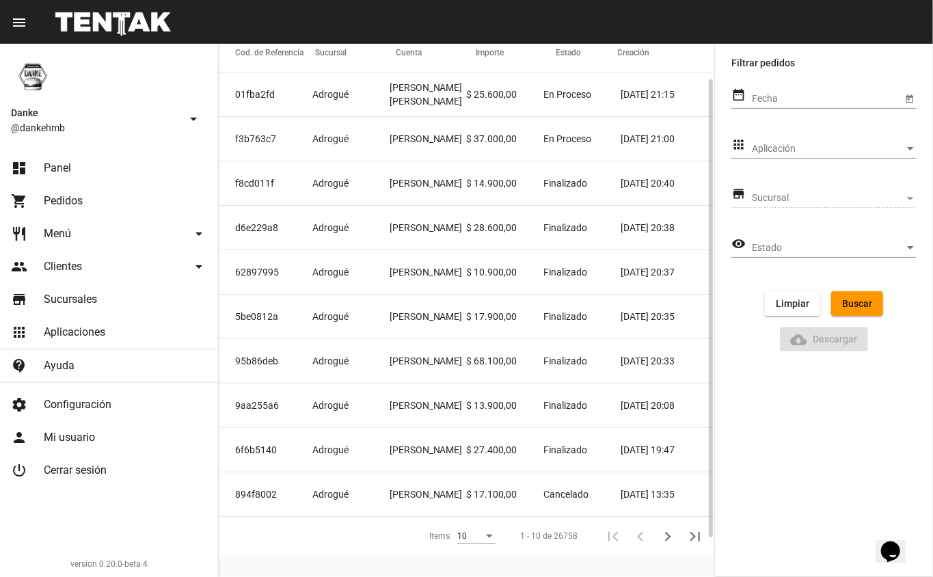
scroll to position [63, 0]
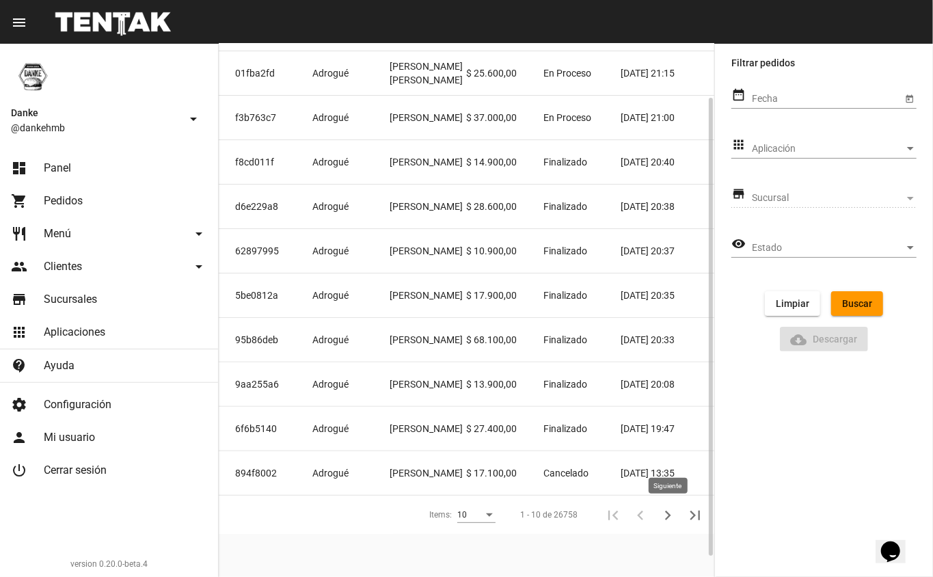
click at [673, 517] on icon "Siguiente" at bounding box center [667, 515] width 19 height 19
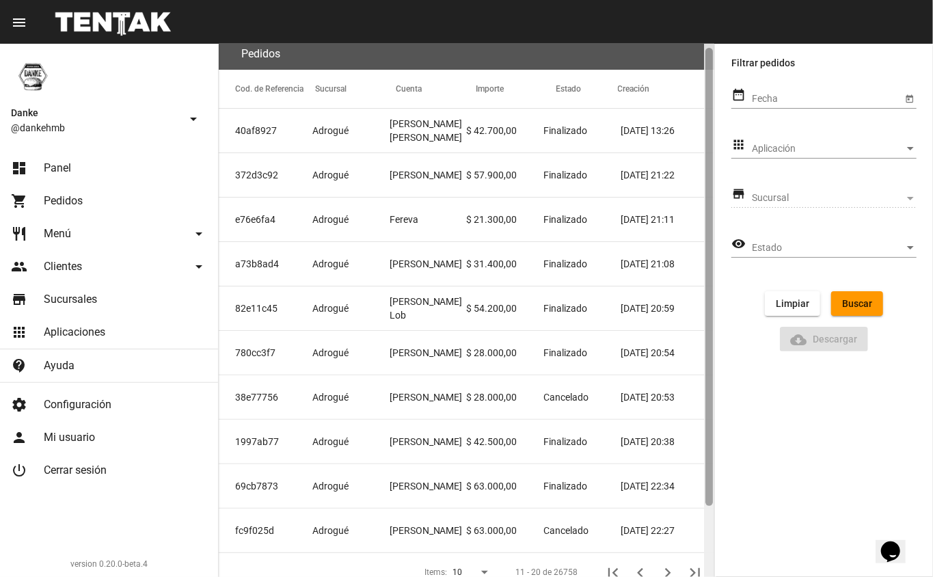
scroll to position [0, 0]
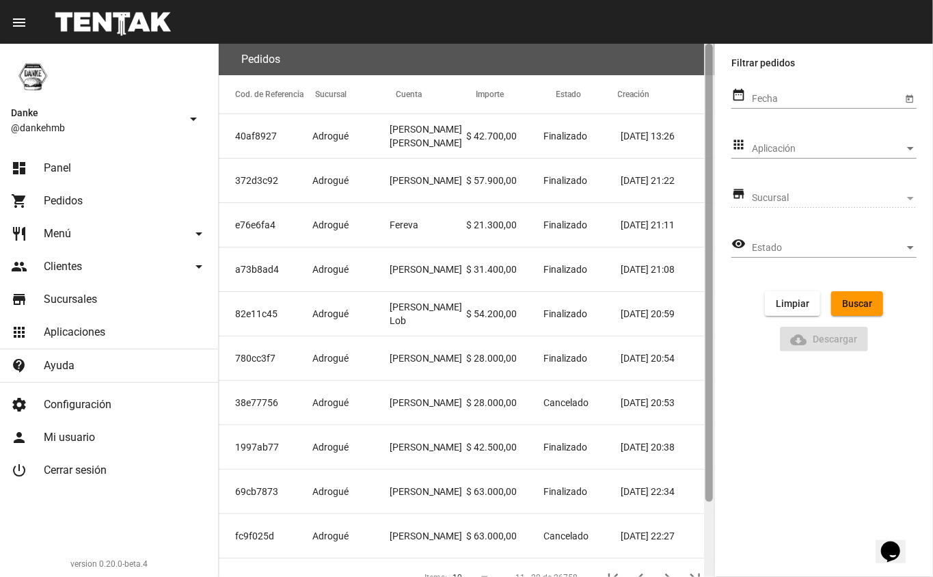
drag, startPoint x: 706, startPoint y: 334, endPoint x: 714, endPoint y: 327, distance: 11.6
click at [714, 327] on mat-sidenav-container "Danke @dankehmb arrow_drop_down dashboard Panel shopping_cart Pedidos restauran…" at bounding box center [466, 310] width 933 height 533
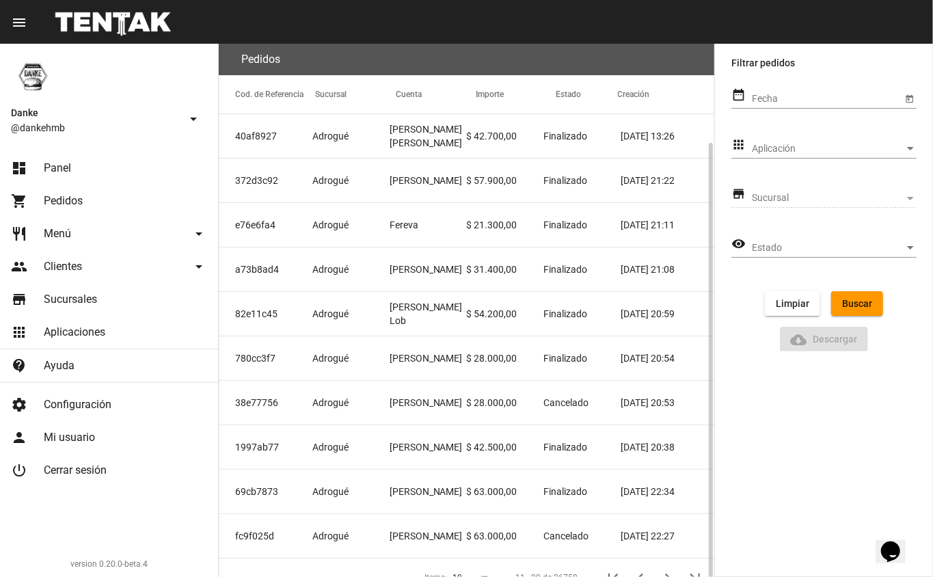
scroll to position [53, 0]
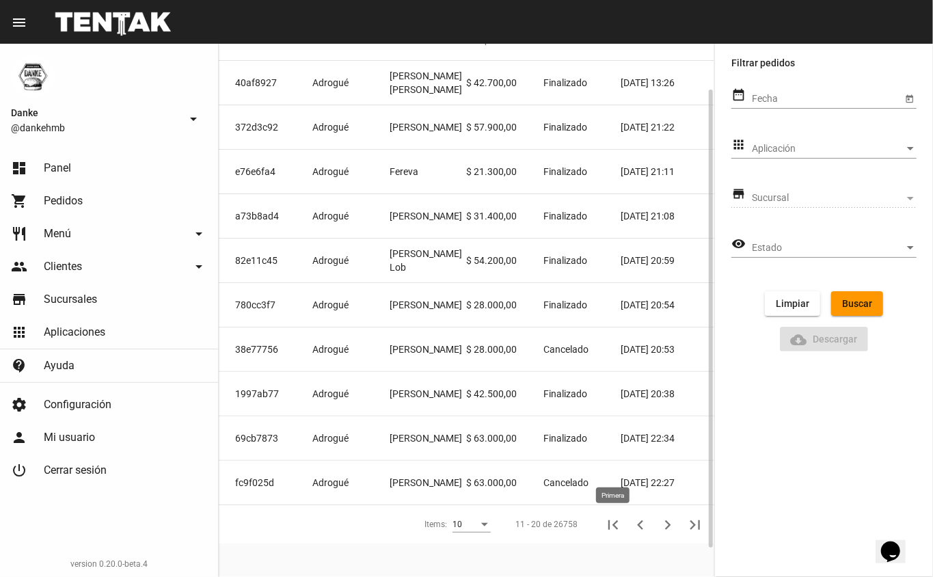
click at [611, 524] on icon "Primera" at bounding box center [613, 525] width 19 height 19
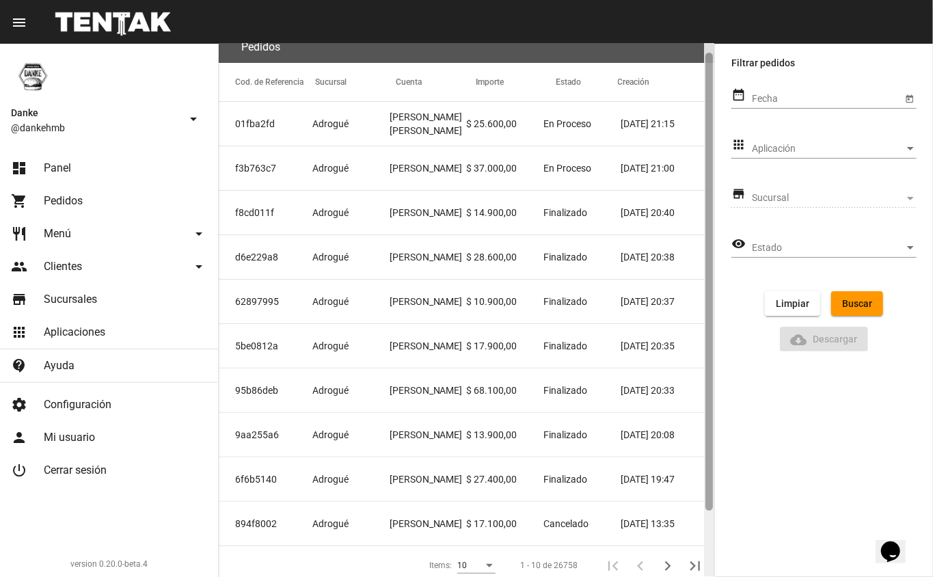
scroll to position [0, 0]
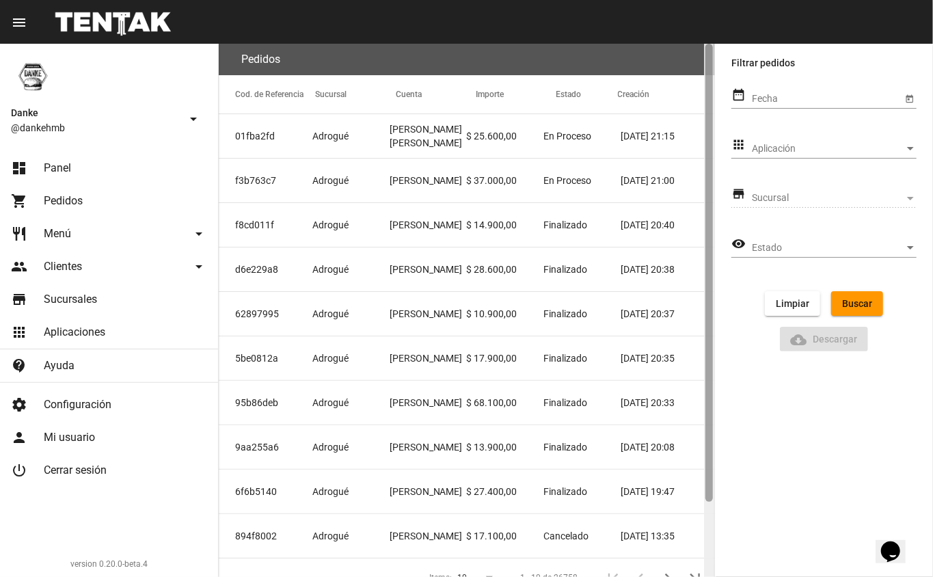
drag, startPoint x: 712, startPoint y: 234, endPoint x: 711, endPoint y: 165, distance: 68.4
click at [711, 165] on div at bounding box center [710, 273] width 8 height 458
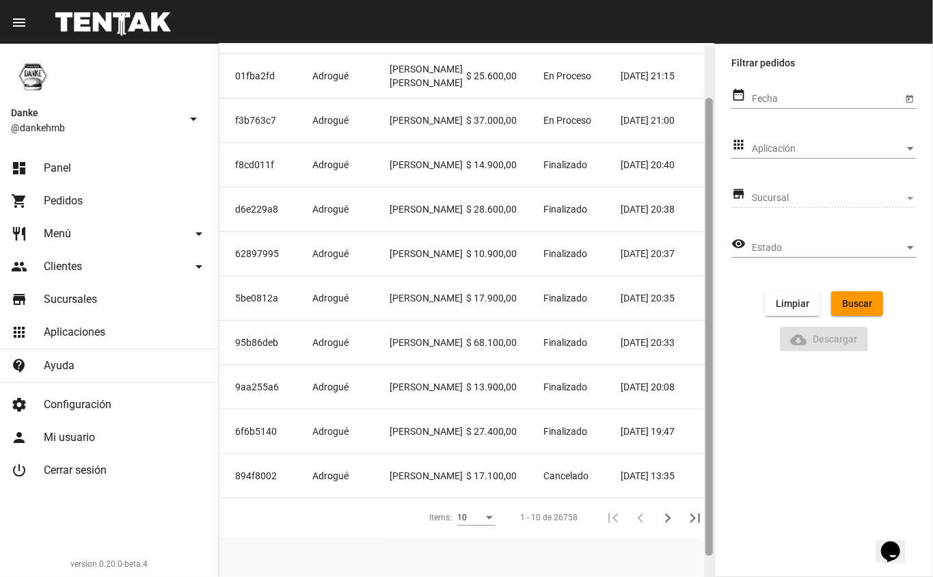
scroll to position [63, 0]
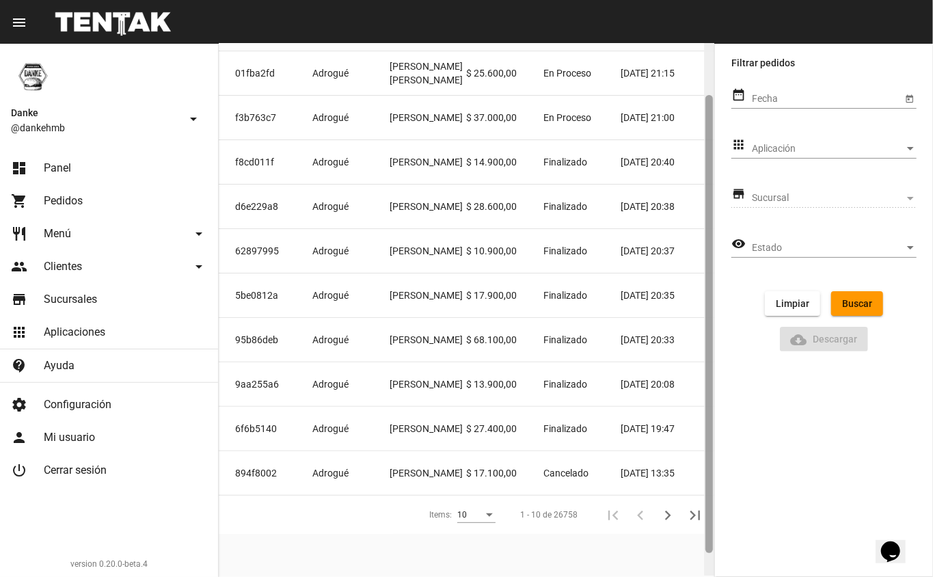
drag, startPoint x: 711, startPoint y: 165, endPoint x: 714, endPoint y: 219, distance: 54.1
click at [714, 219] on div at bounding box center [709, 308] width 10 height 533
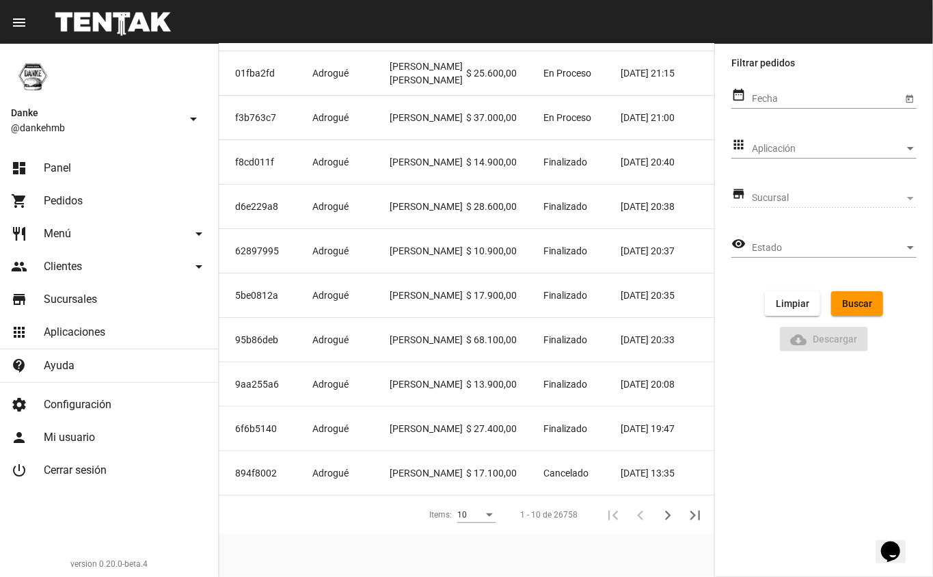
click at [59, 174] on span "Panel" at bounding box center [57, 168] width 27 height 14
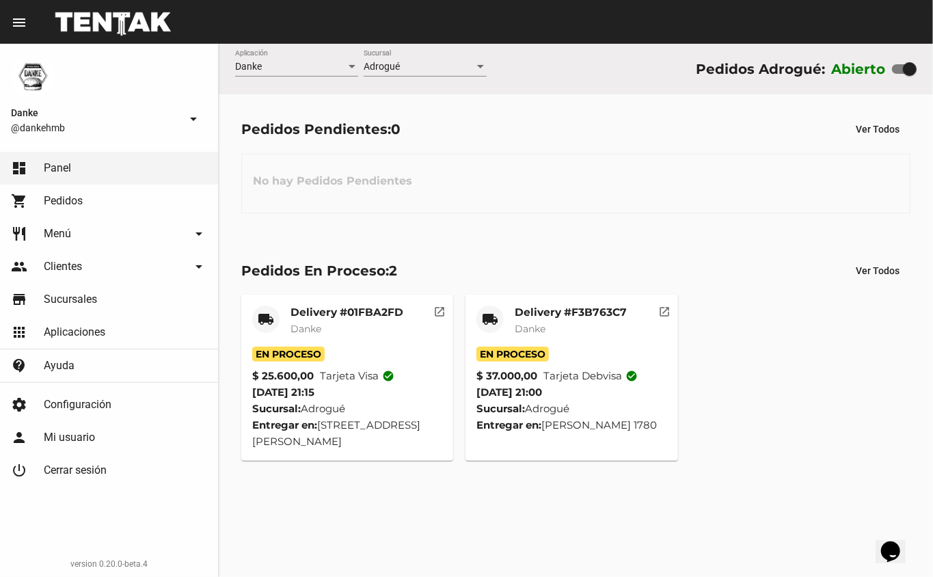
click at [648, 124] on div "Pedidos Pendientes: 0 Ver Todos" at bounding box center [575, 129] width 669 height 25
click at [594, 227] on div "Pedidos Pendientes: 0 Ver Todos No hay Pedidos Pendientes" at bounding box center [576, 164] width 714 height 141
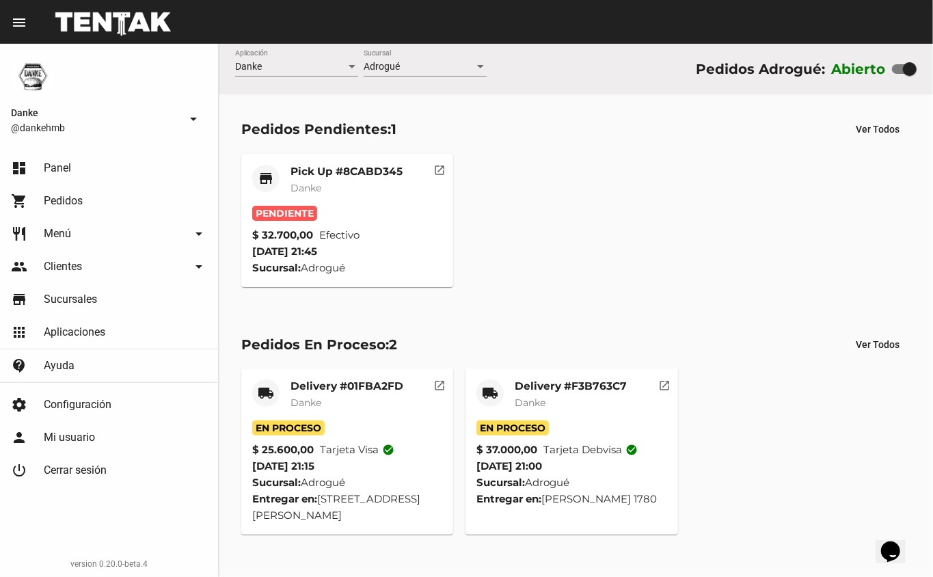
click at [334, 168] on mat-card-title "Pick Up #8CABD345" at bounding box center [347, 172] width 112 height 14
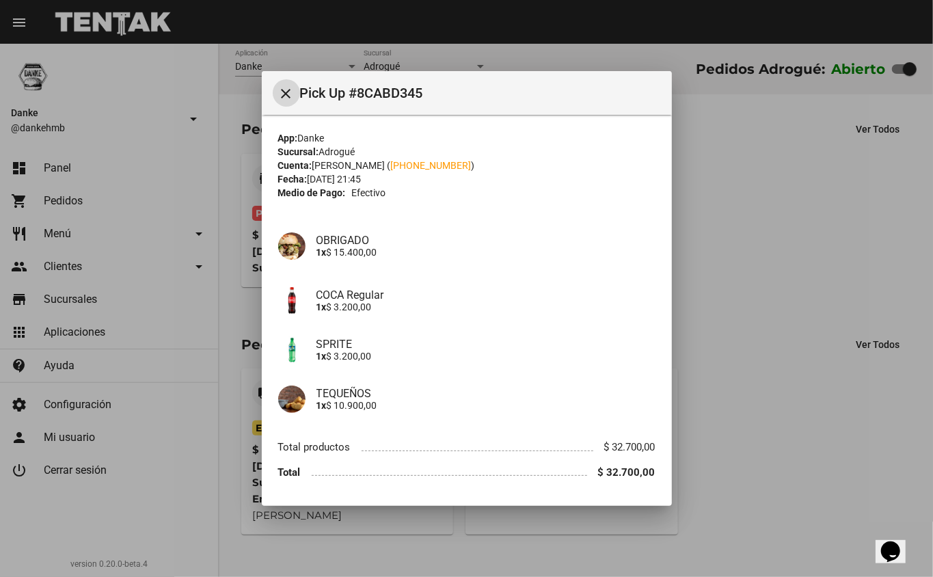
click at [764, 310] on div at bounding box center [466, 288] width 933 height 577
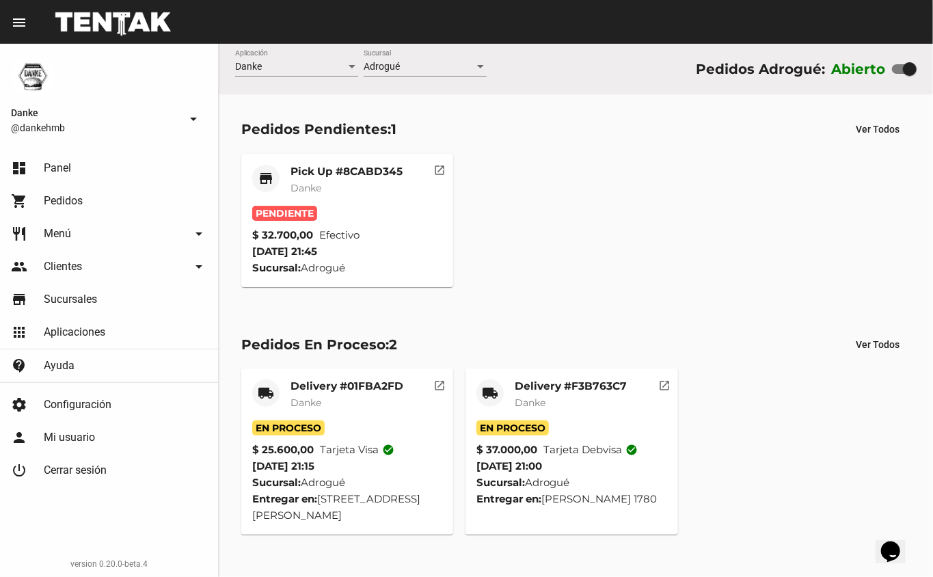
click at [283, 234] on strong "$ 32.700,00" at bounding box center [282, 235] width 61 height 16
click at [318, 173] on mat-card-title "Pick Up #8CABD345" at bounding box center [347, 172] width 112 height 14
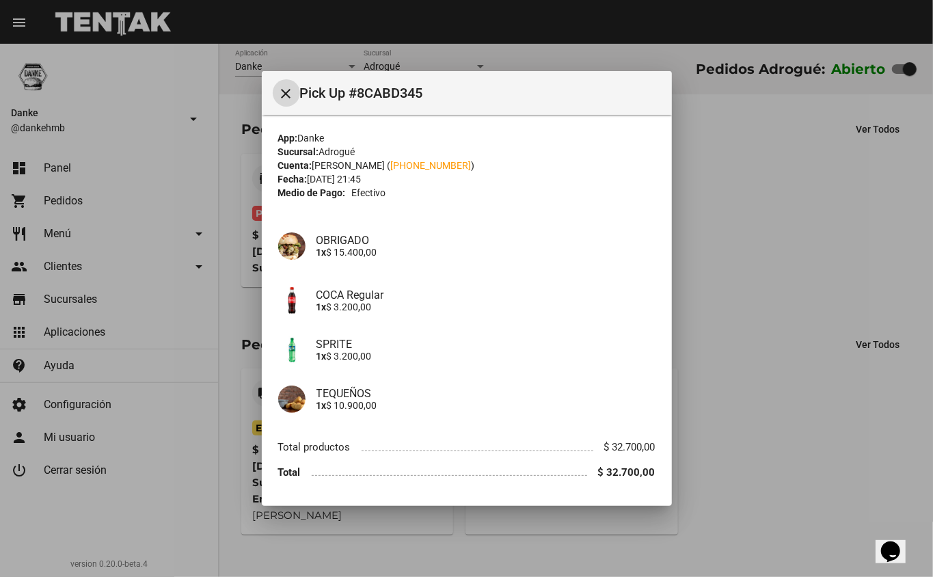
scroll to position [42, 0]
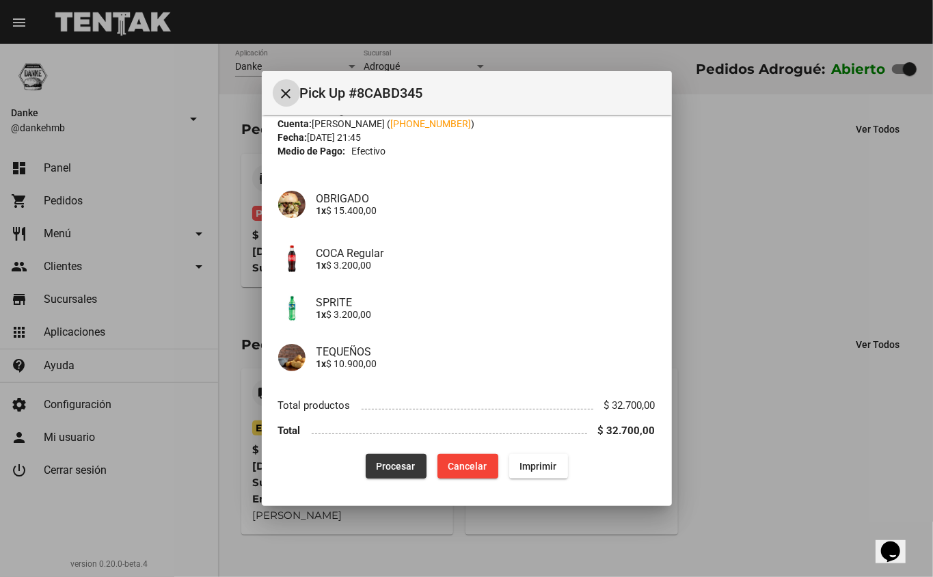
click at [392, 466] on span "Procesar" at bounding box center [396, 466] width 39 height 11
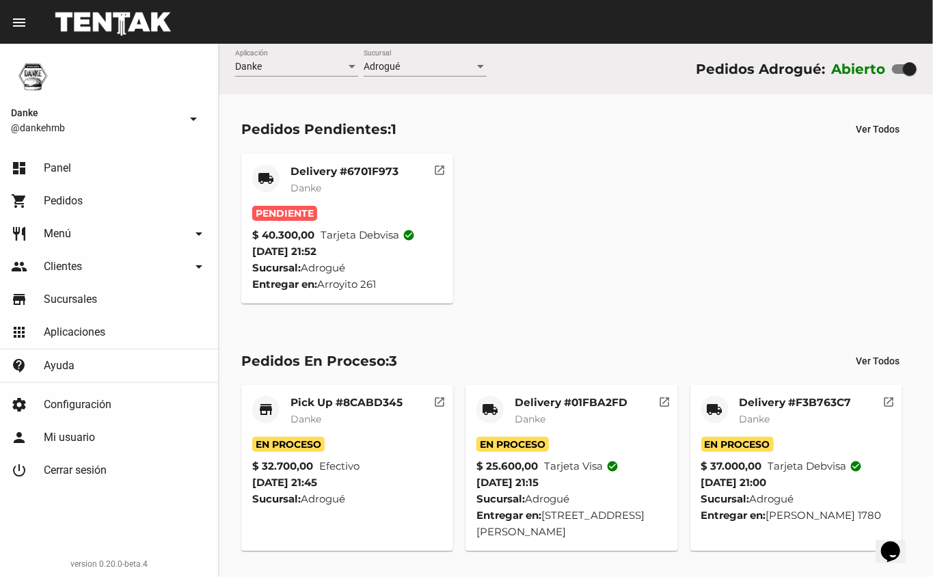
click at [317, 165] on mat-card-title "Delivery #6701F973" at bounding box center [345, 172] width 108 height 14
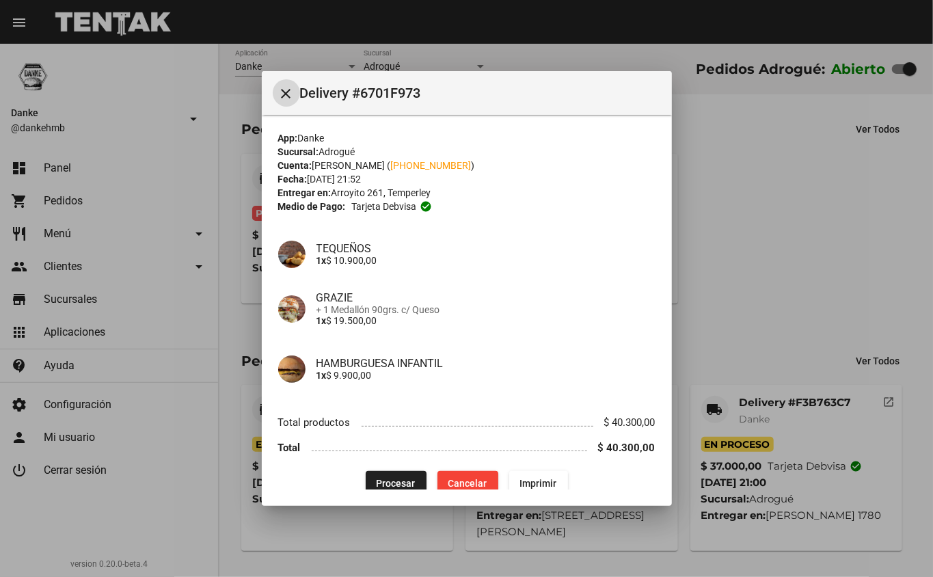
click at [387, 493] on mat-dialog-container "close Delivery #6701F973 App: Danke Sucursal: Adrogué Cuenta: Nicolas Alvarez (…" at bounding box center [467, 289] width 410 height 436
click at [398, 479] on span "Procesar" at bounding box center [396, 483] width 39 height 11
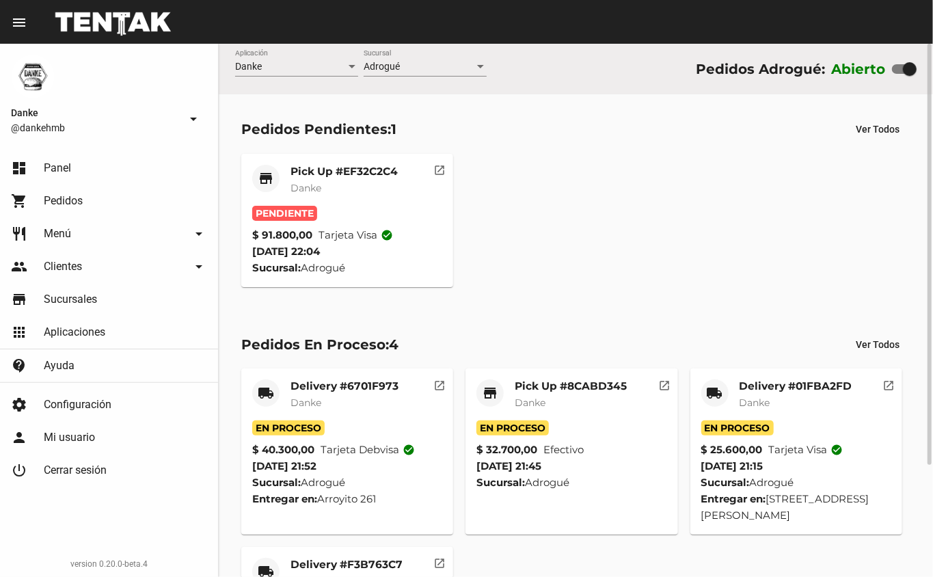
click at [326, 170] on mat-card-title "Pick Up #EF32C2C4" at bounding box center [344, 172] width 107 height 14
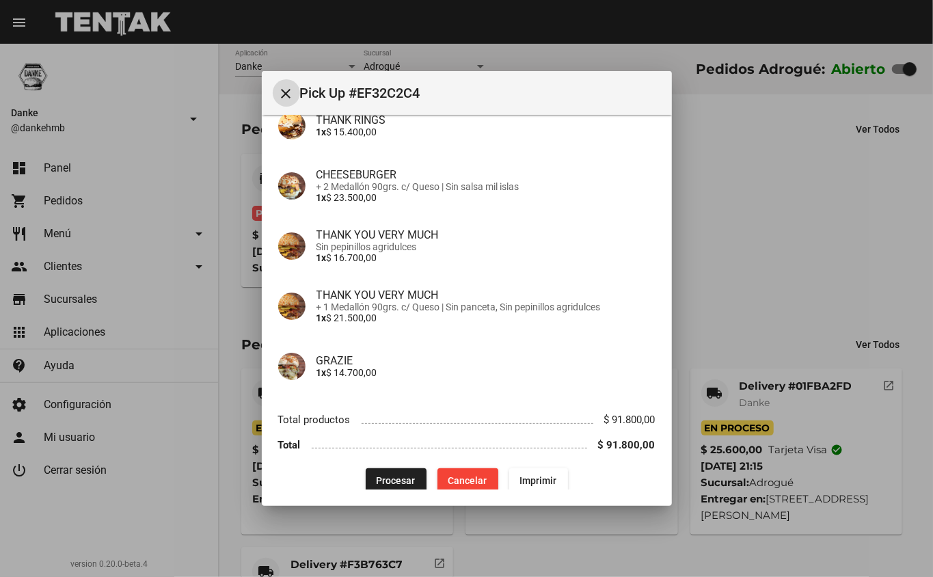
scroll to position [162, 0]
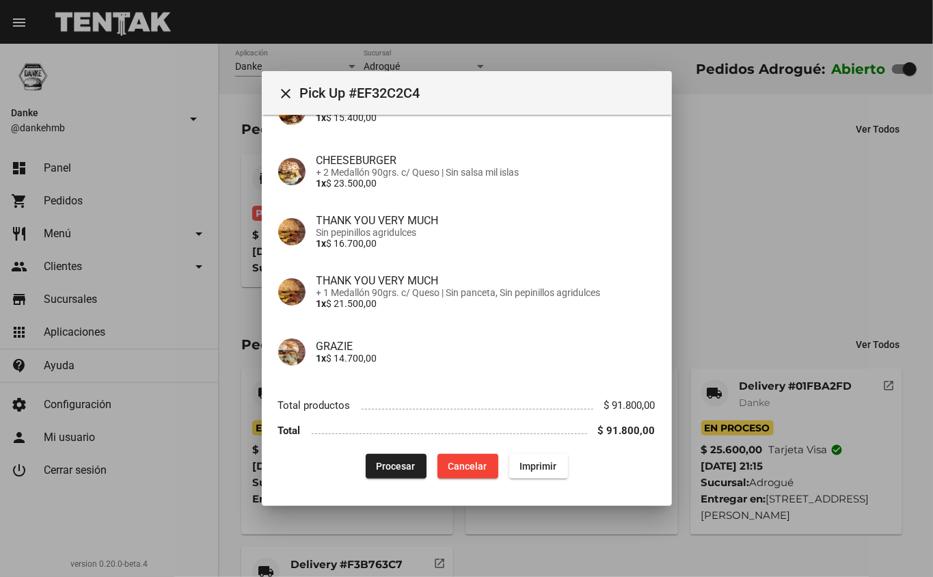
click at [332, 393] on li "Total productos $ 91.800,00" at bounding box center [466, 405] width 377 height 25
click at [375, 474] on button "Procesar" at bounding box center [396, 466] width 61 height 25
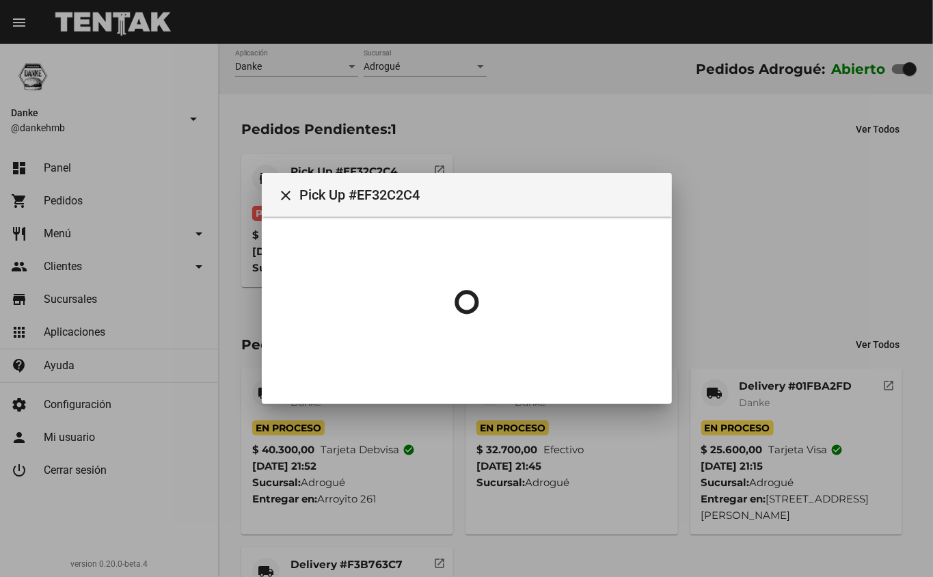
scroll to position [0, 0]
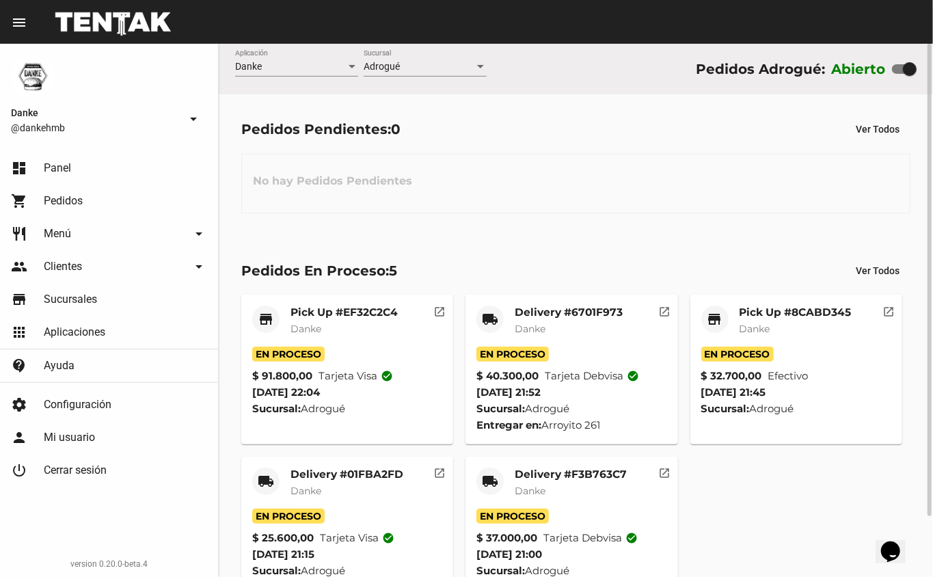
click at [605, 217] on div "Pedidos Pendientes: 0 Ver Todos No hay Pedidos Pendientes" at bounding box center [576, 164] width 714 height 141
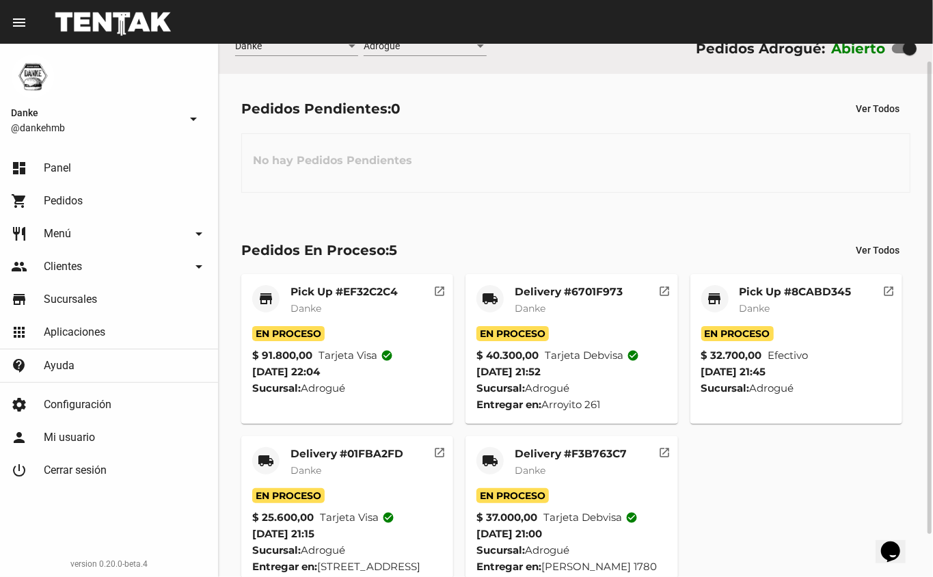
scroll to position [68, 0]
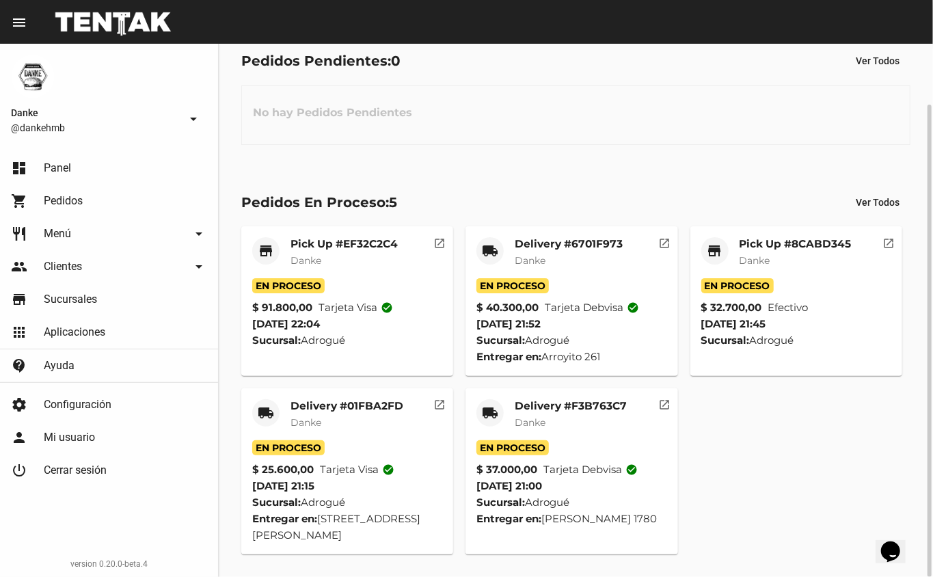
click at [559, 423] on mat-card-subtitle "Danke" at bounding box center [571, 423] width 112 height 14
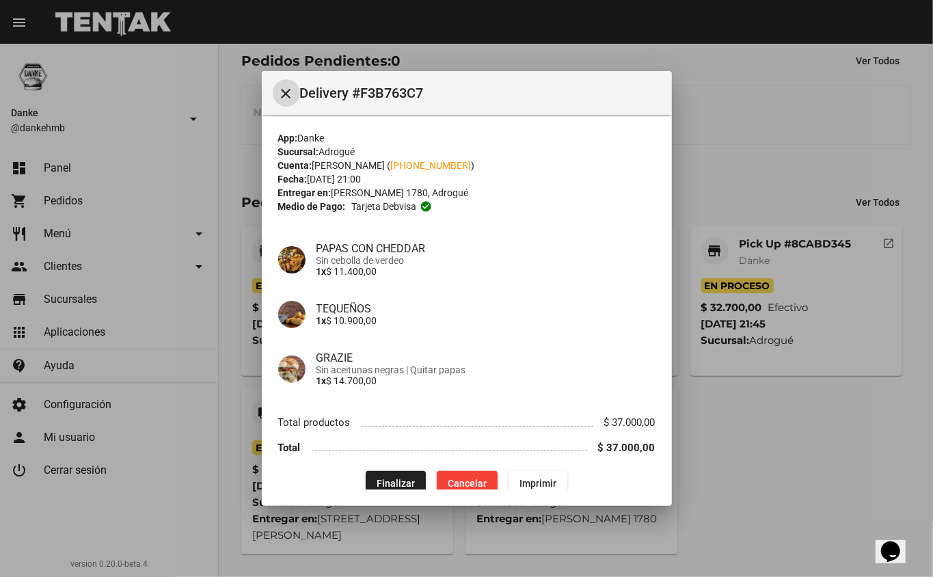
click at [407, 479] on span "Finalizar" at bounding box center [396, 483] width 38 height 11
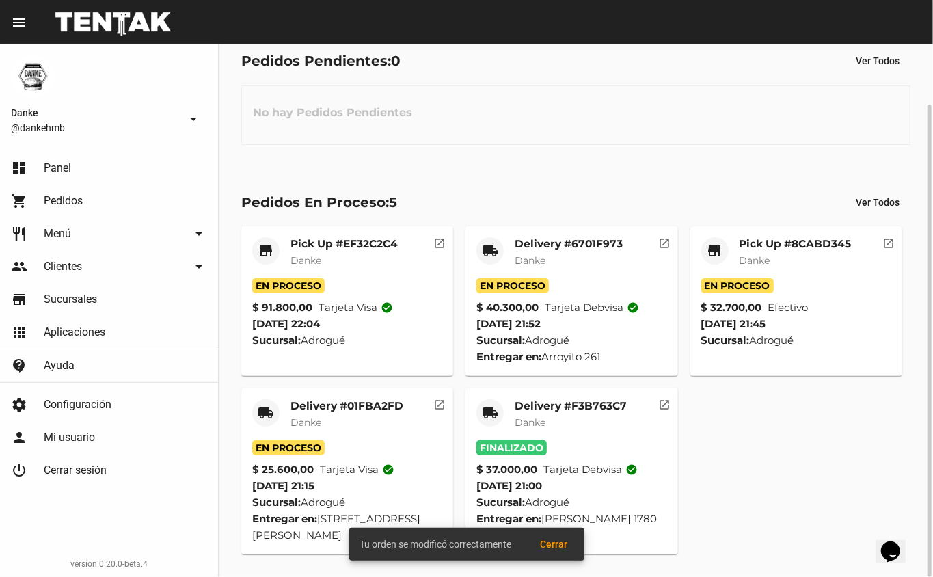
click at [353, 417] on mat-card-subtitle "Danke" at bounding box center [347, 423] width 113 height 14
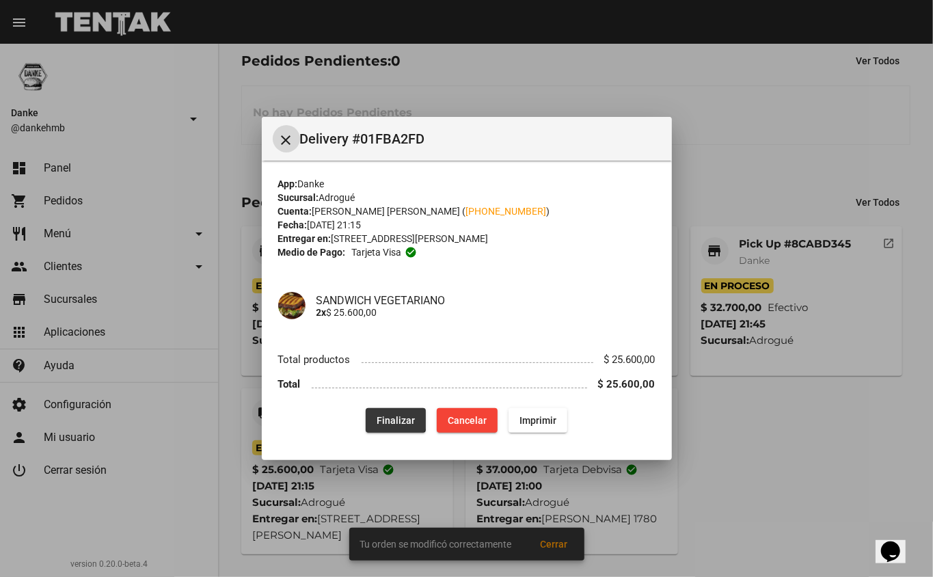
click at [392, 420] on span "Finalizar" at bounding box center [396, 420] width 38 height 11
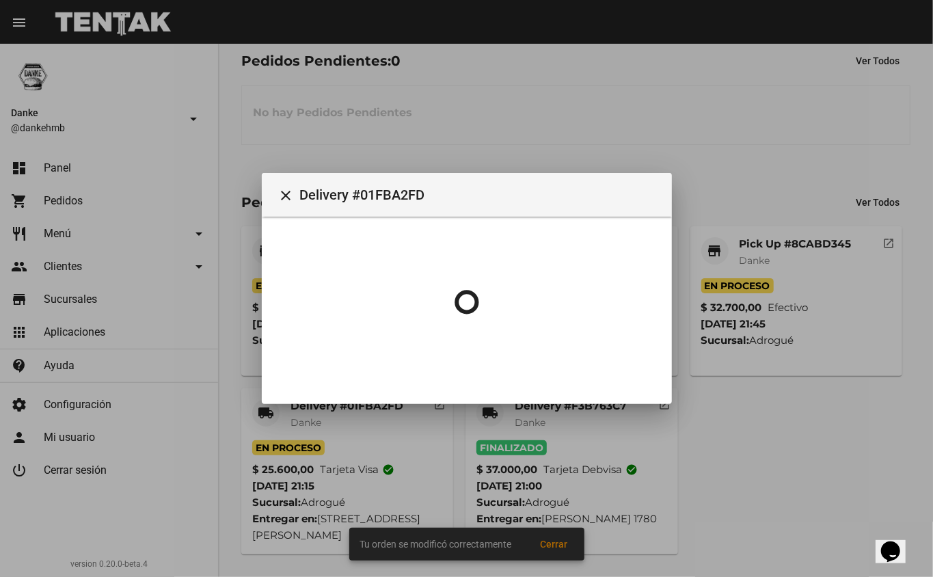
click at [820, 256] on mat-card-subtitle "Danke" at bounding box center [796, 261] width 112 height 14
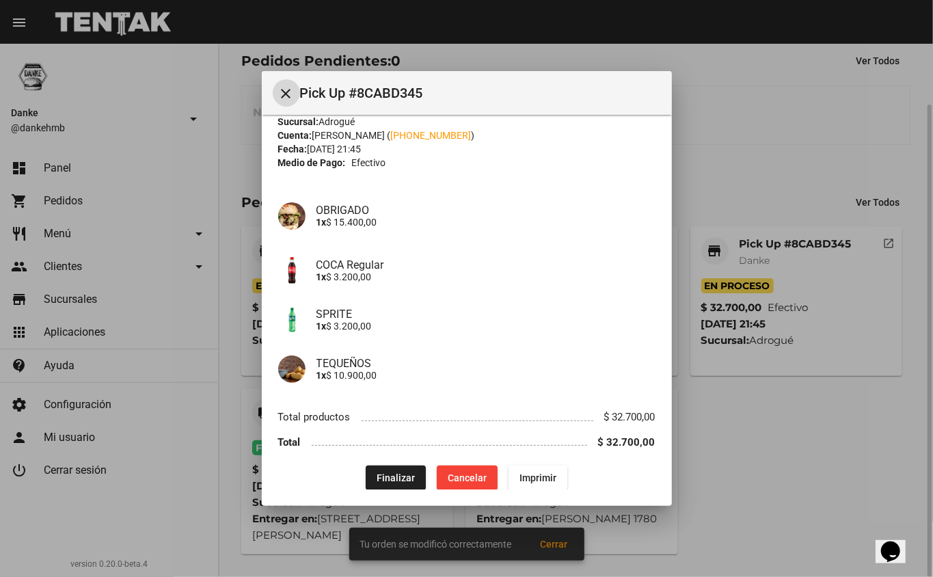
scroll to position [42, 0]
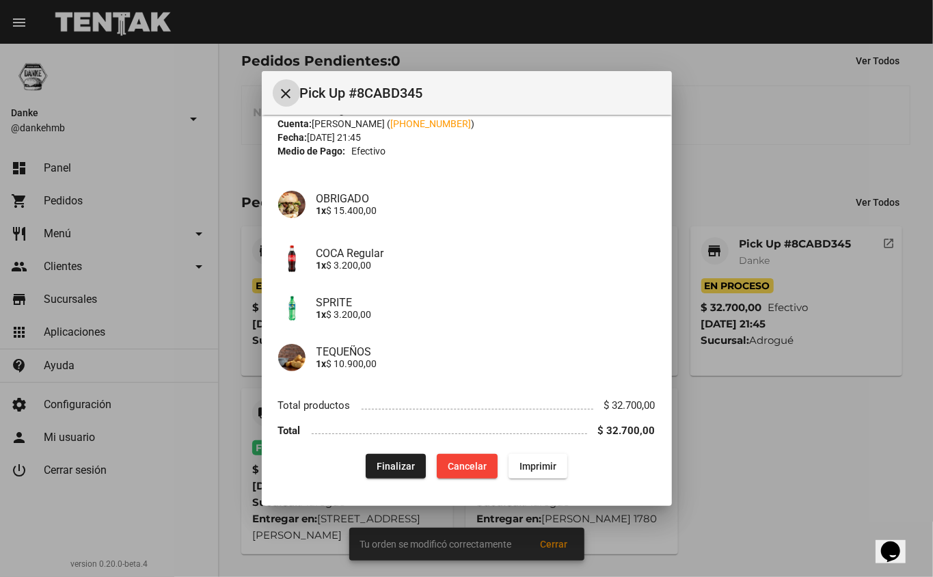
click at [366, 466] on button "Finalizar" at bounding box center [396, 466] width 60 height 25
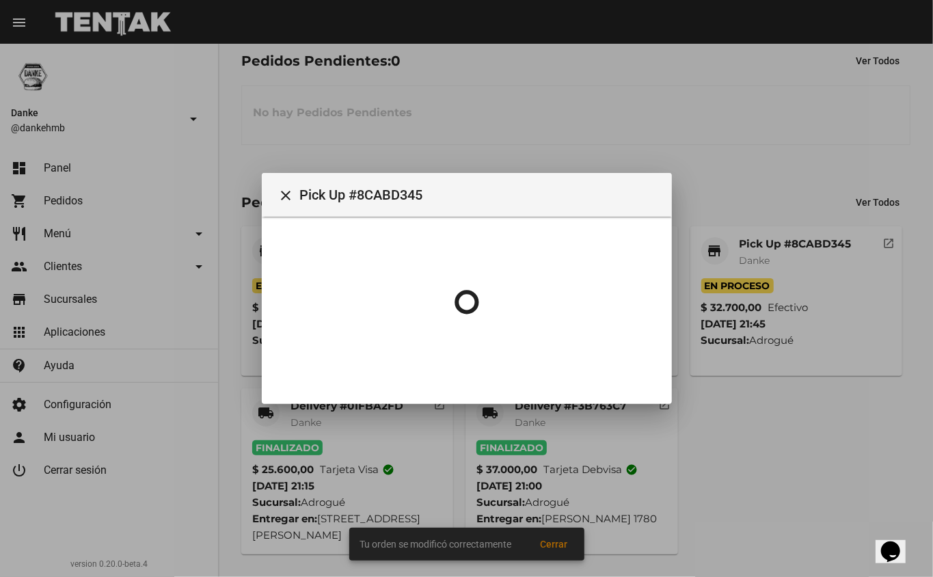
scroll to position [0, 0]
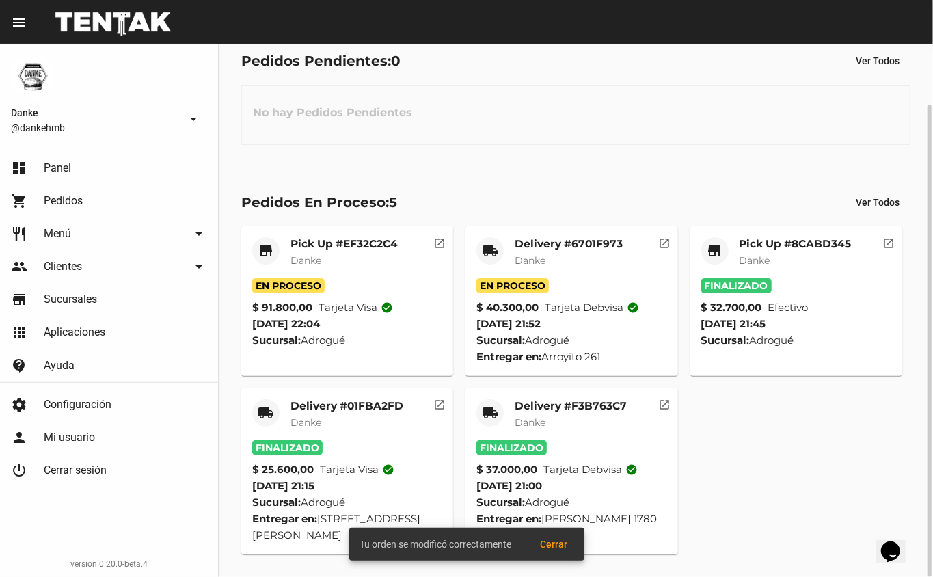
click at [596, 264] on mat-card-subtitle "Danke" at bounding box center [569, 261] width 108 height 14
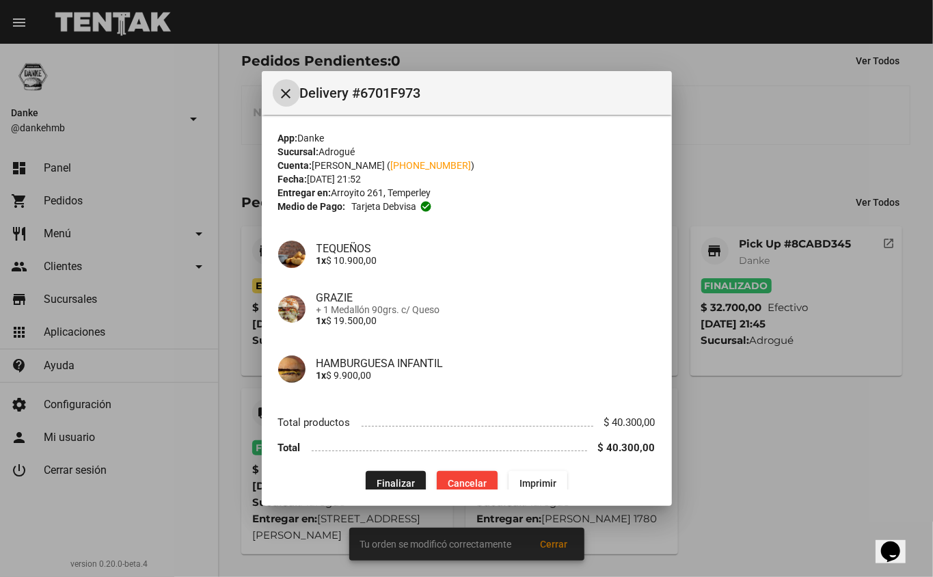
click at [387, 481] on span "Finalizar" at bounding box center [396, 483] width 38 height 11
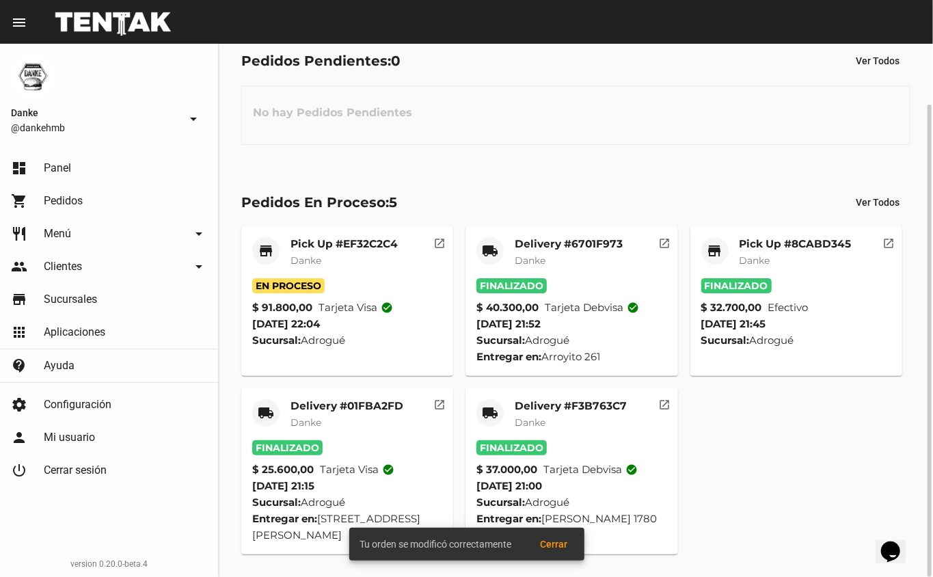
click at [359, 265] on mat-card-subtitle "Danke" at bounding box center [344, 261] width 107 height 14
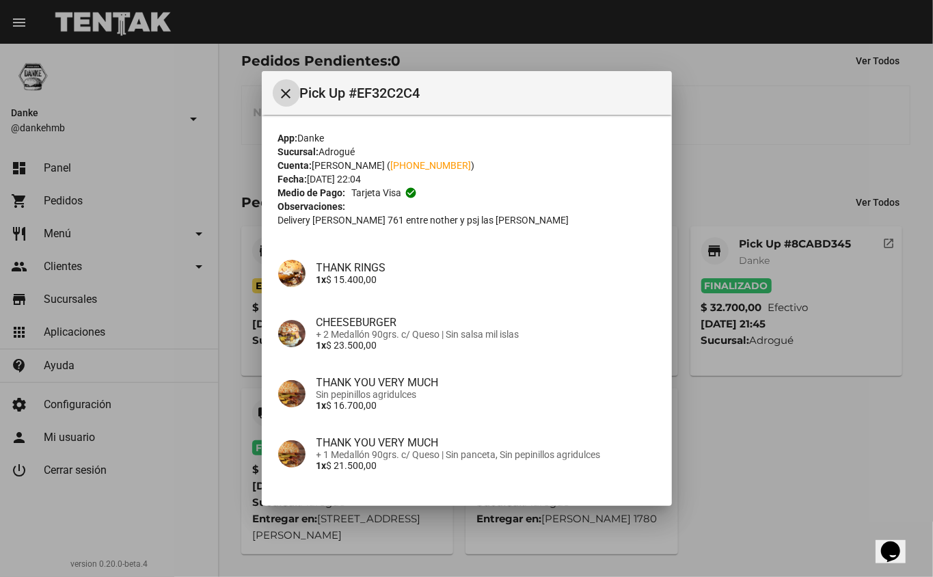
click at [712, 101] on div at bounding box center [466, 288] width 933 height 577
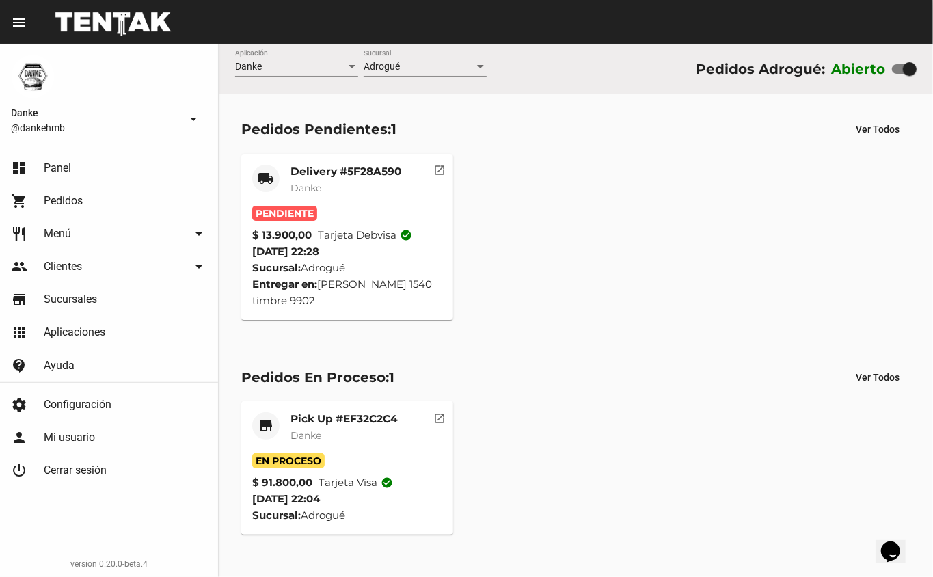
click at [313, 184] on span "Danke" at bounding box center [306, 188] width 31 height 12
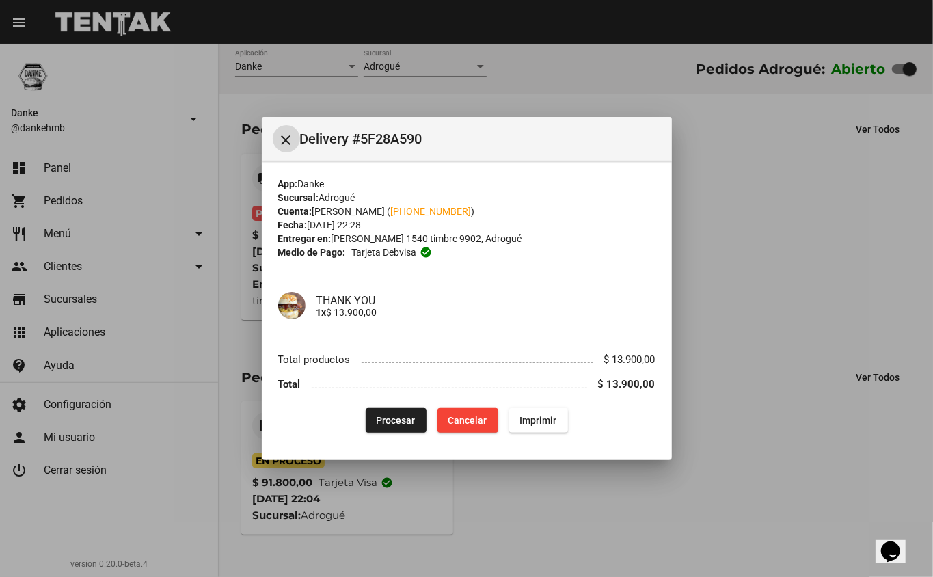
click at [392, 423] on span "Procesar" at bounding box center [396, 420] width 39 height 11
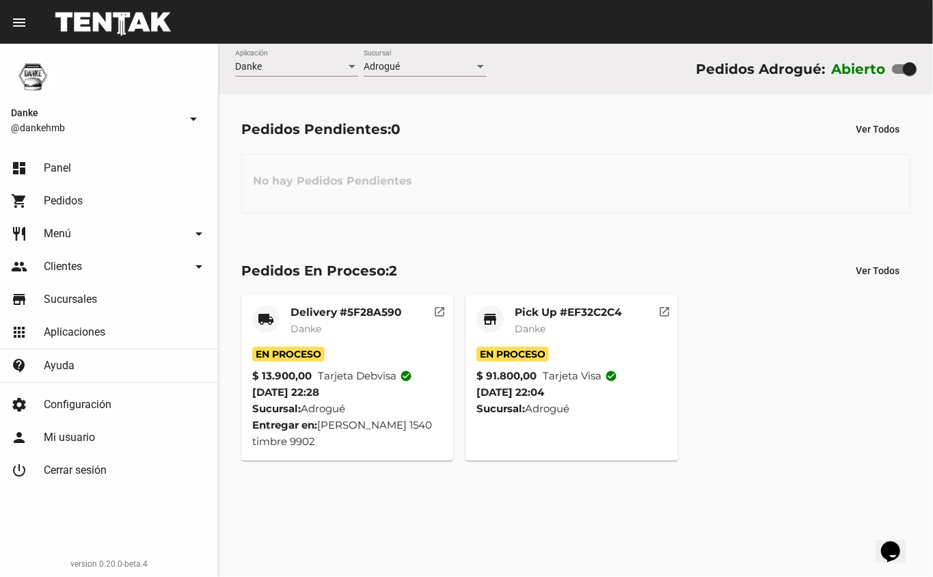
click at [545, 310] on mat-card-title "Pick Up #EF32C2C4" at bounding box center [568, 313] width 107 height 14
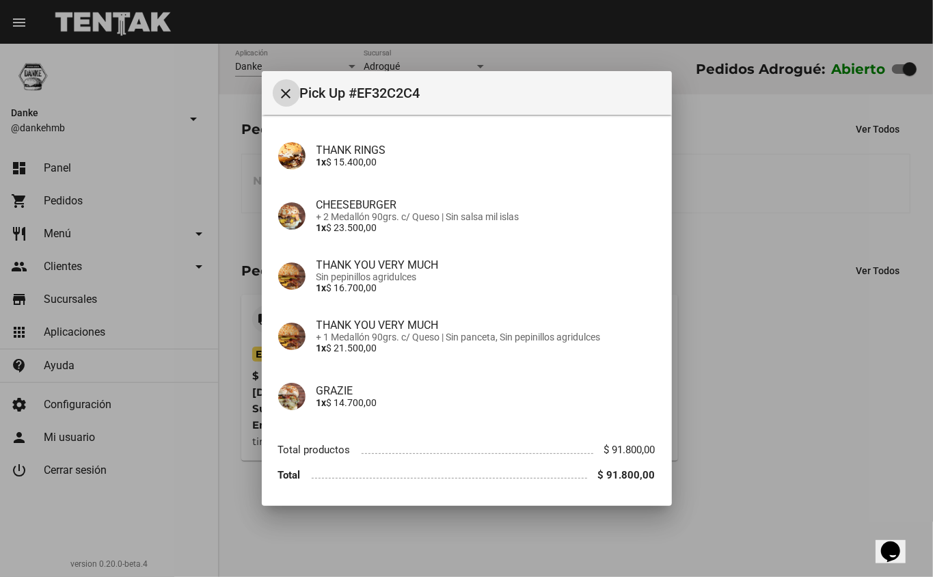
scroll to position [162, 0]
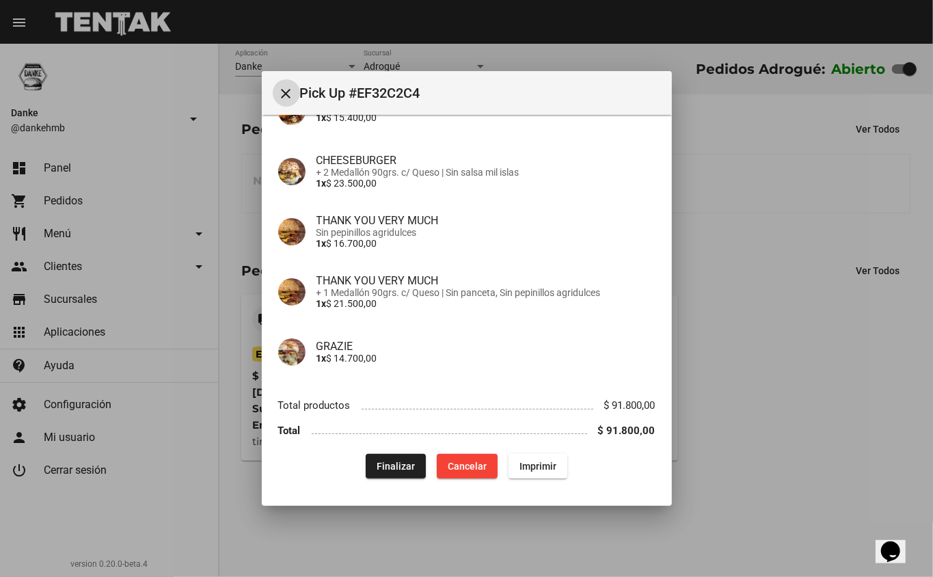
click at [377, 468] on span "Finalizar" at bounding box center [396, 466] width 38 height 11
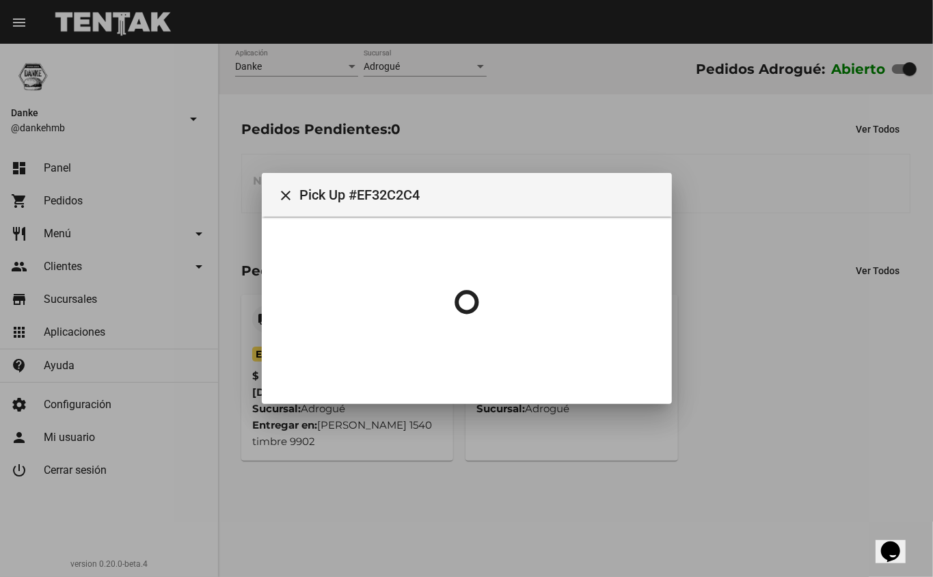
scroll to position [0, 0]
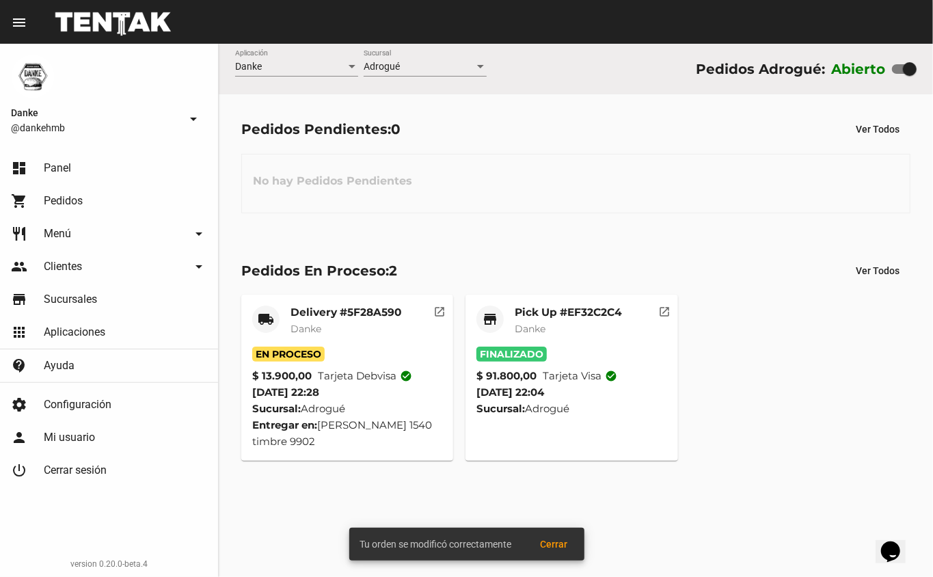
click at [314, 309] on mat-card-title "Delivery #5F28A590" at bounding box center [346, 313] width 111 height 14
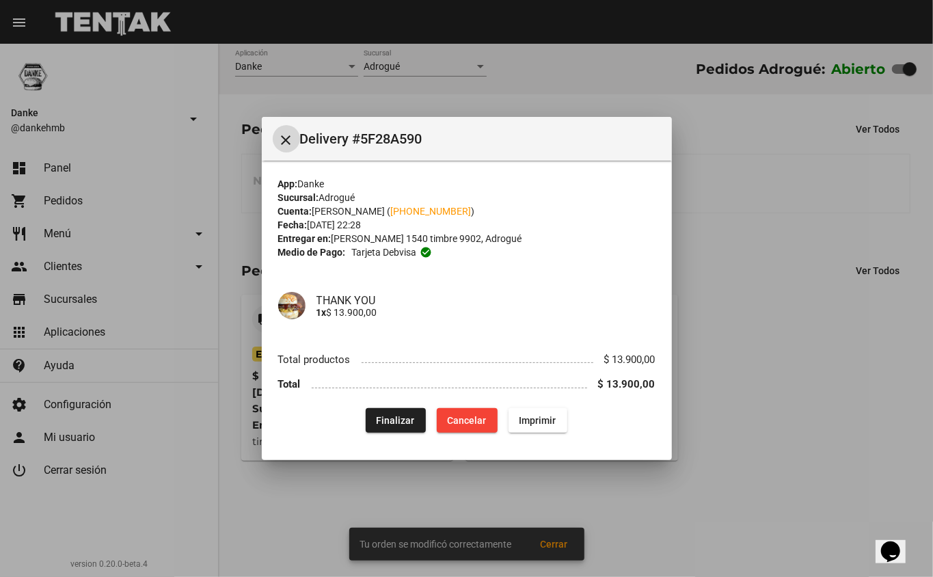
click at [758, 339] on div at bounding box center [466, 288] width 933 height 577
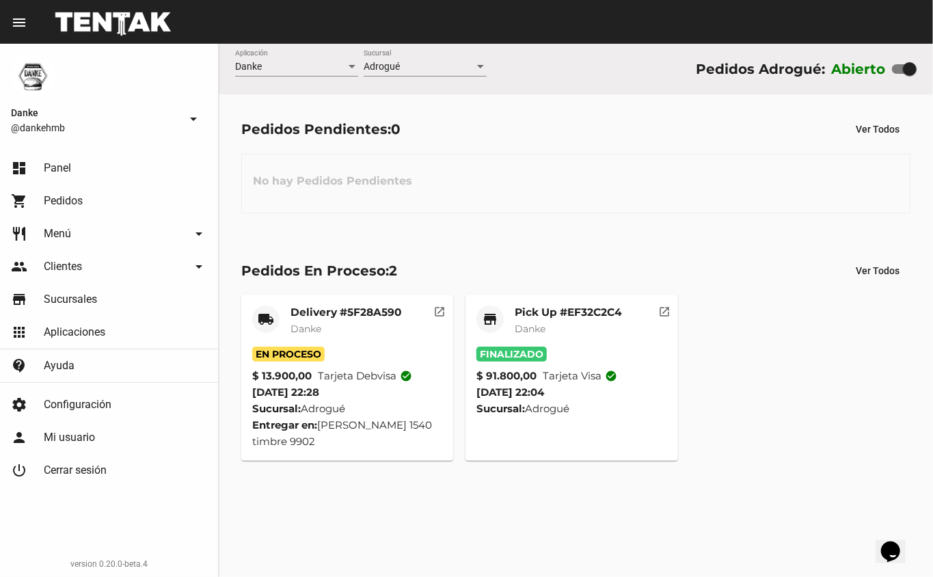
click at [583, 340] on div "Pick Up #EF32C2C4 Danke" at bounding box center [568, 326] width 107 height 41
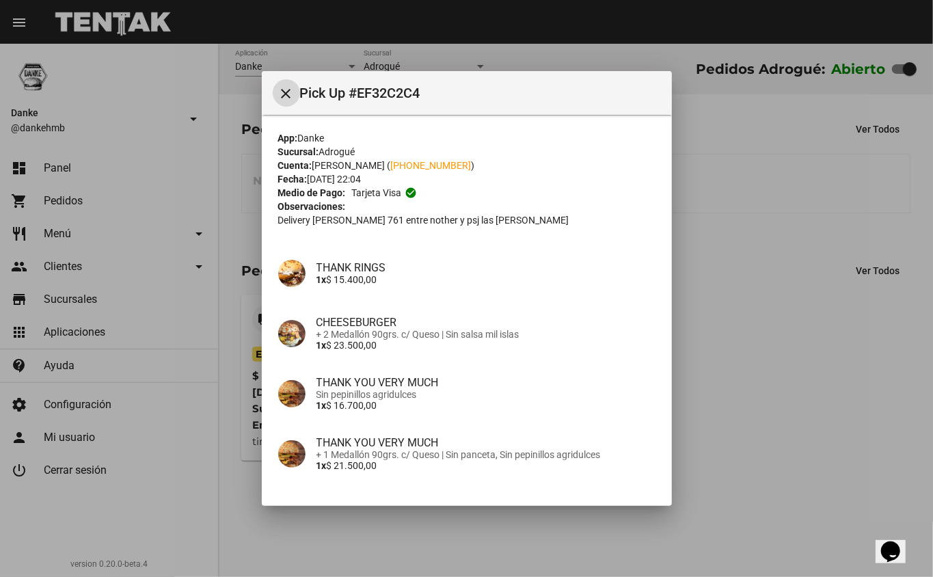
click at [719, 371] on div at bounding box center [466, 288] width 933 height 577
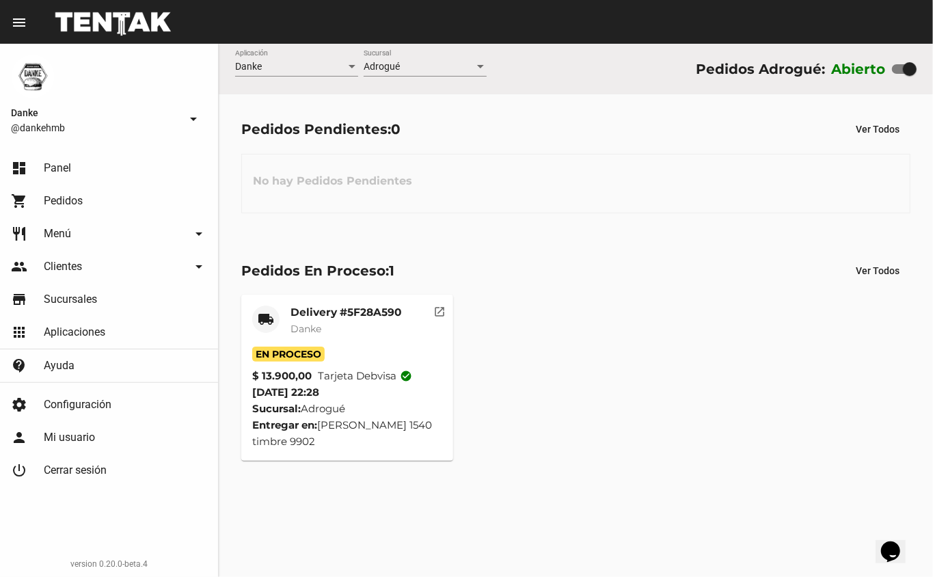
click at [314, 318] on mat-card-title "Delivery #5F28A590" at bounding box center [346, 313] width 111 height 14
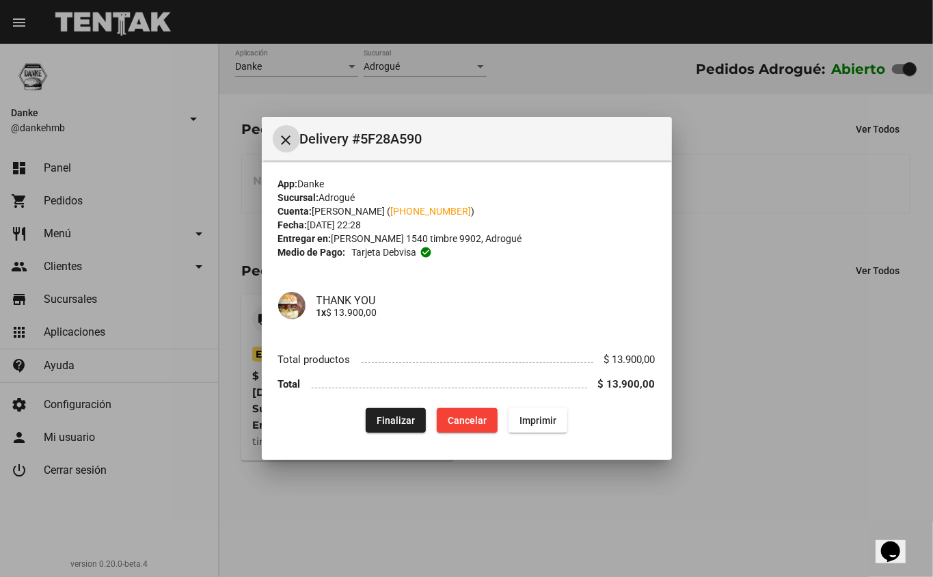
click at [742, 266] on div at bounding box center [466, 288] width 933 height 577
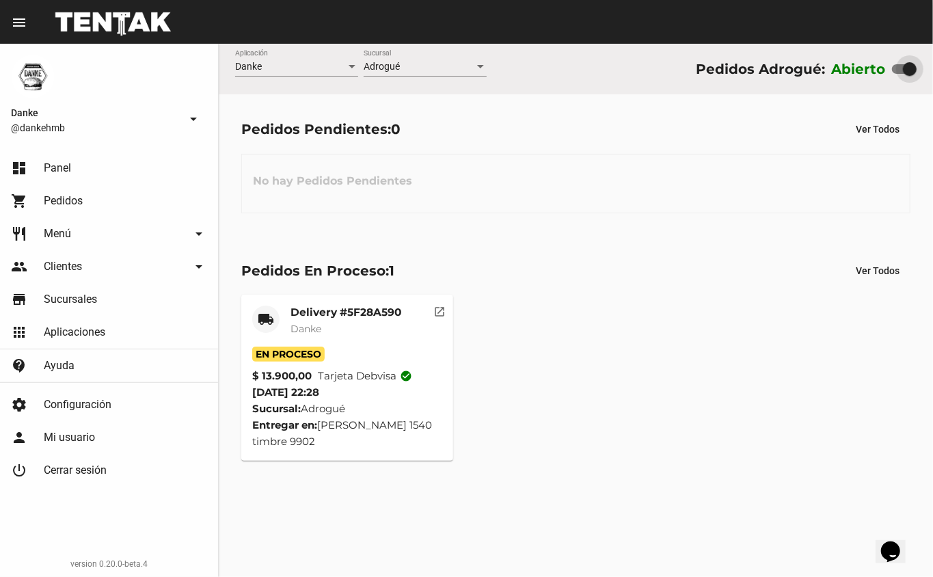
click at [906, 69] on div at bounding box center [910, 69] width 14 height 14
click at [899, 74] on input "checkbox" at bounding box center [898, 74] width 1 height 1
checkbox input "false"
